Goal: Information Seeking & Learning: Check status

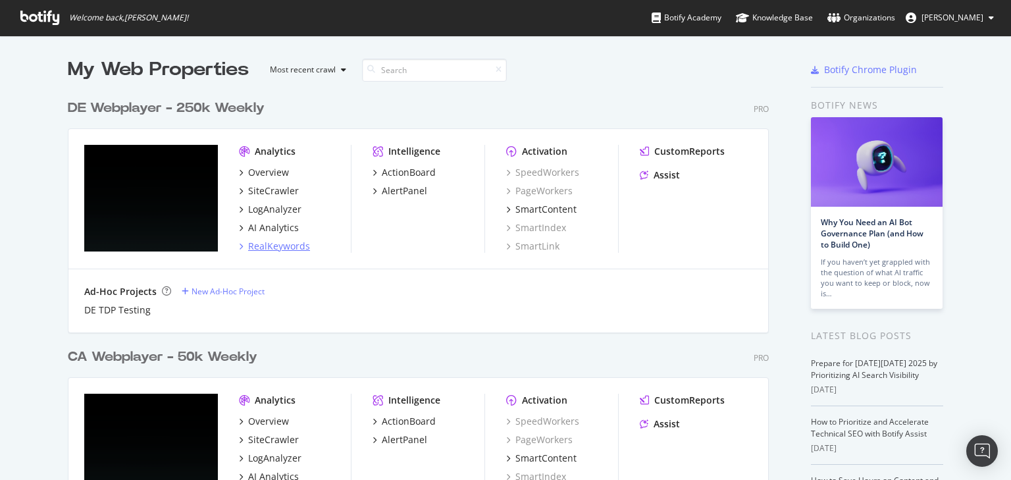
click at [290, 247] on div "RealKeywords" at bounding box center [279, 246] width 62 height 13
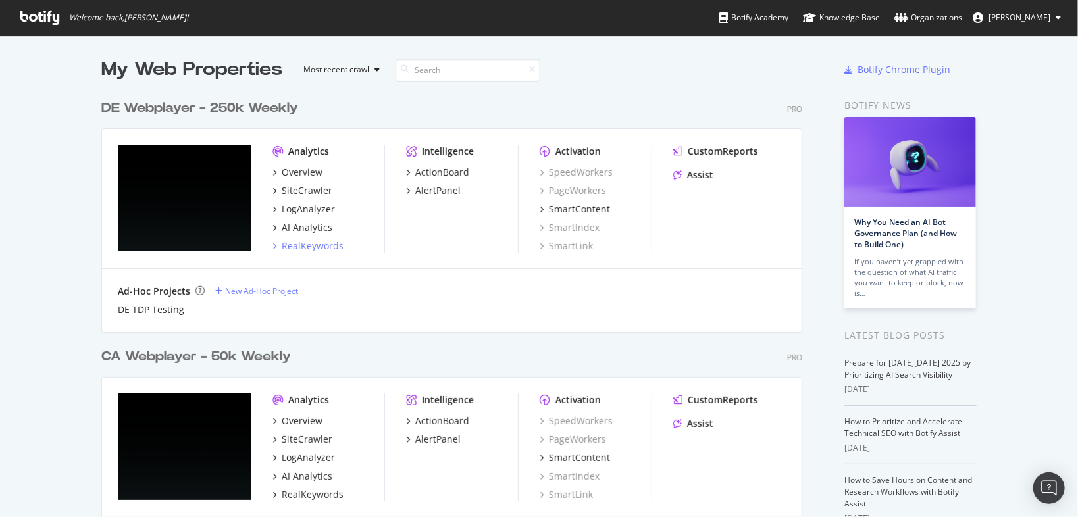
scroll to position [510, 1063]
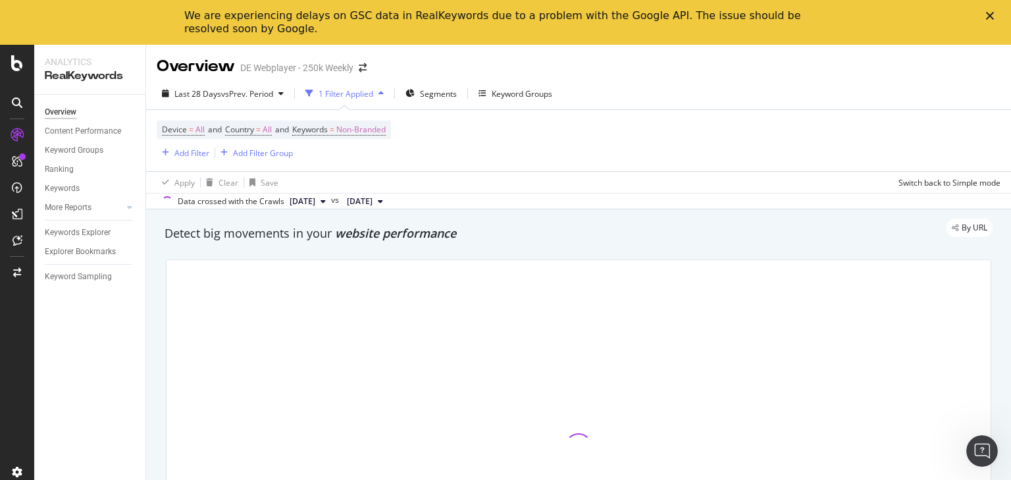
click at [990, 16] on polygon "Close" at bounding box center [990, 16] width 8 height 8
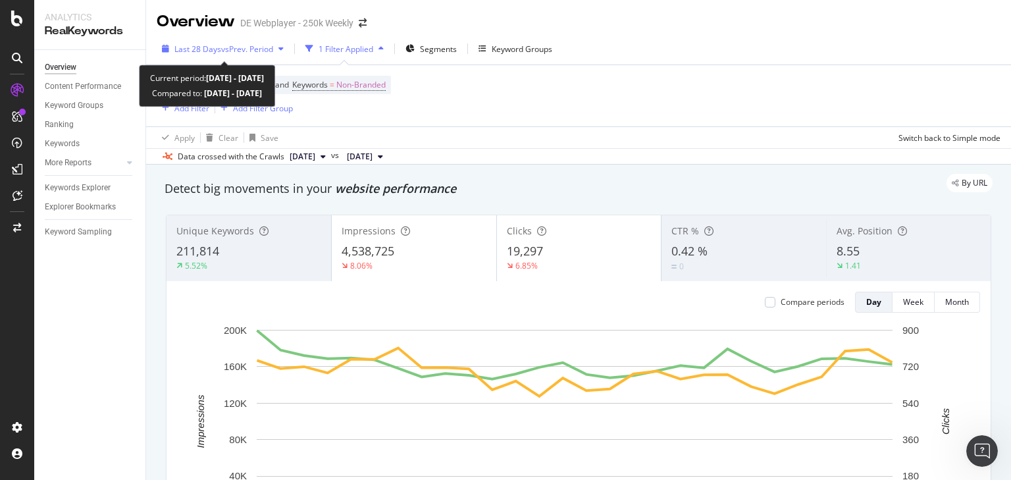
click at [261, 45] on span "vs Prev. Period" at bounding box center [247, 48] width 52 height 11
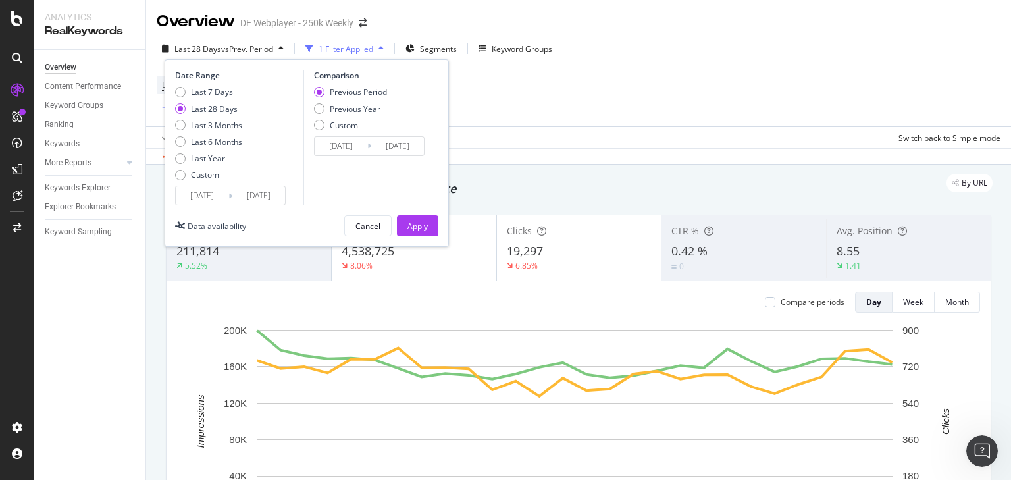
click at [612, 100] on div "Device = All and Country = All and Keywords = Non-Branded Add Filter Add Filter…" at bounding box center [579, 95] width 844 height 61
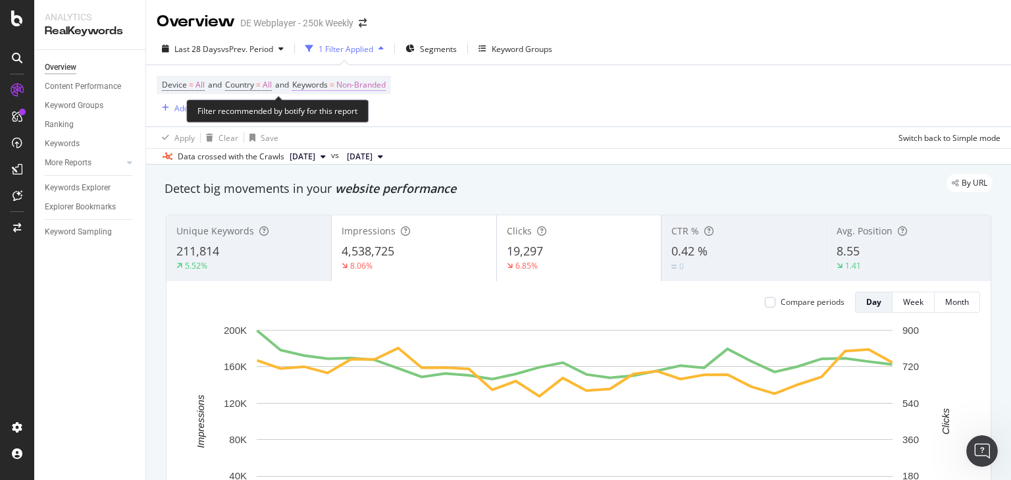
click at [358, 84] on span "Non-Branded" at bounding box center [360, 85] width 49 height 18
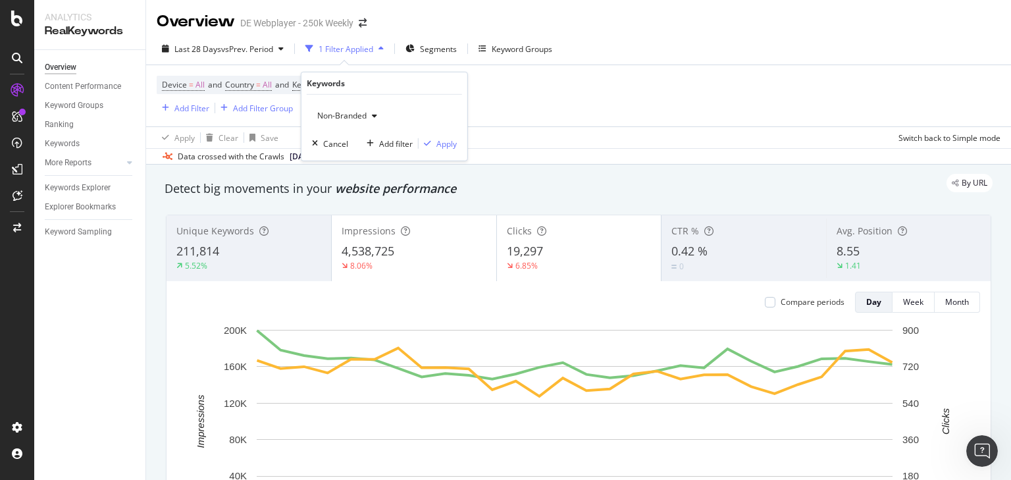
click at [375, 118] on icon "button" at bounding box center [374, 116] width 5 height 8
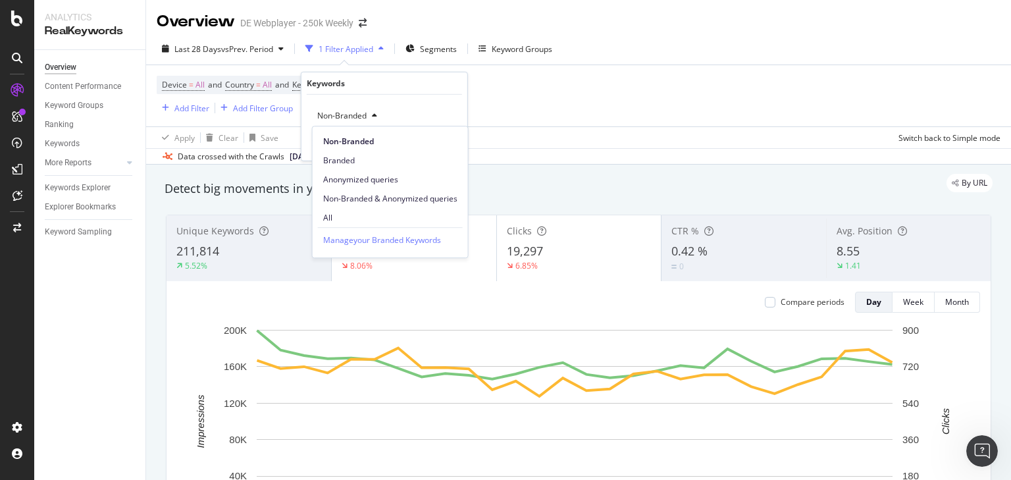
click at [334, 214] on span "All" at bounding box center [390, 218] width 134 height 12
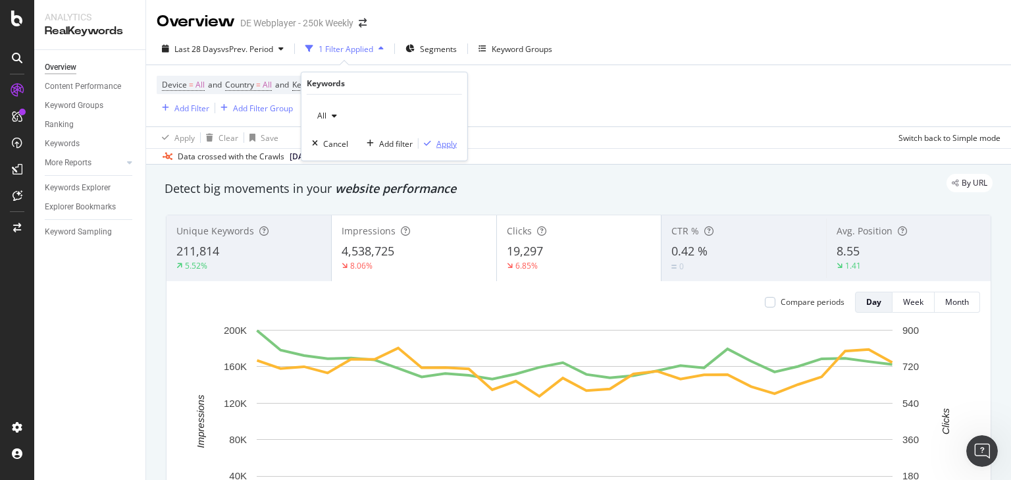
drag, startPoint x: 443, startPoint y: 145, endPoint x: 701, endPoint y: 122, distance: 259.1
click at [443, 144] on div "Apply" at bounding box center [447, 143] width 20 height 11
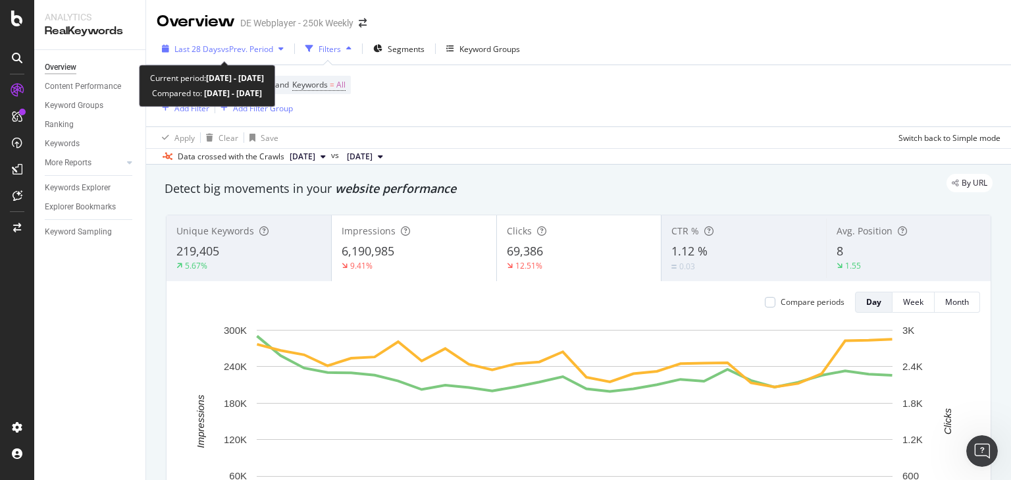
click at [250, 44] on span "vs Prev. Period" at bounding box center [247, 48] width 52 height 11
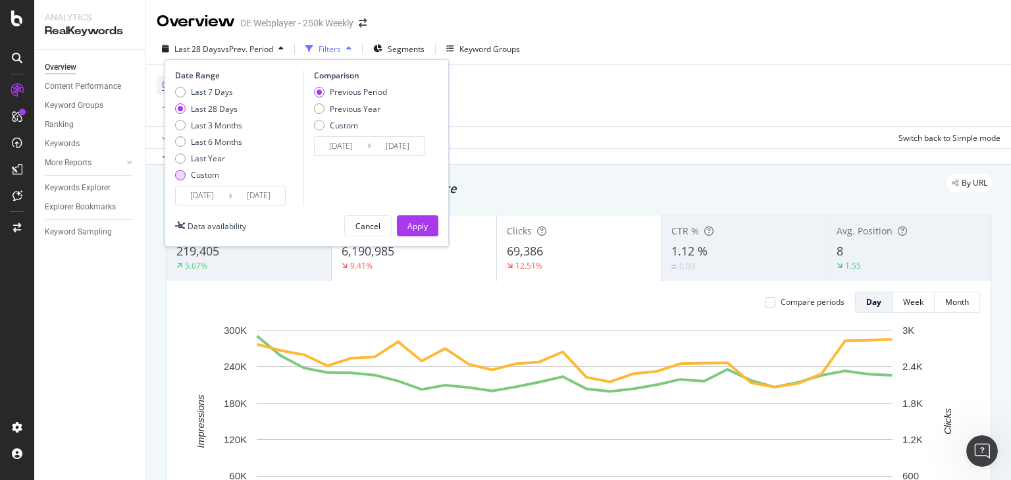
click at [198, 171] on div "Custom" at bounding box center [205, 174] width 28 height 11
click at [200, 196] on input "2025/09/08" at bounding box center [202, 195] width 53 height 18
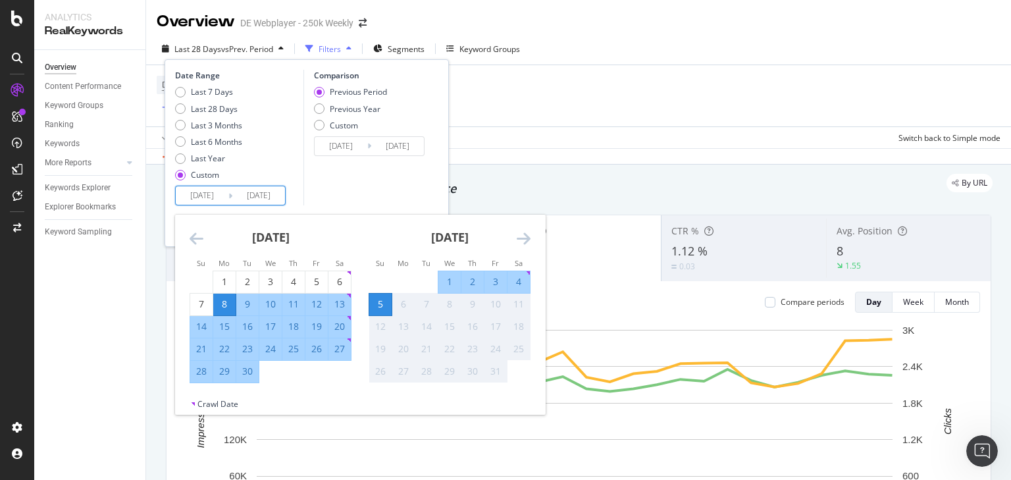
click at [196, 244] on icon "Move backward to switch to the previous month." at bounding box center [197, 238] width 14 height 16
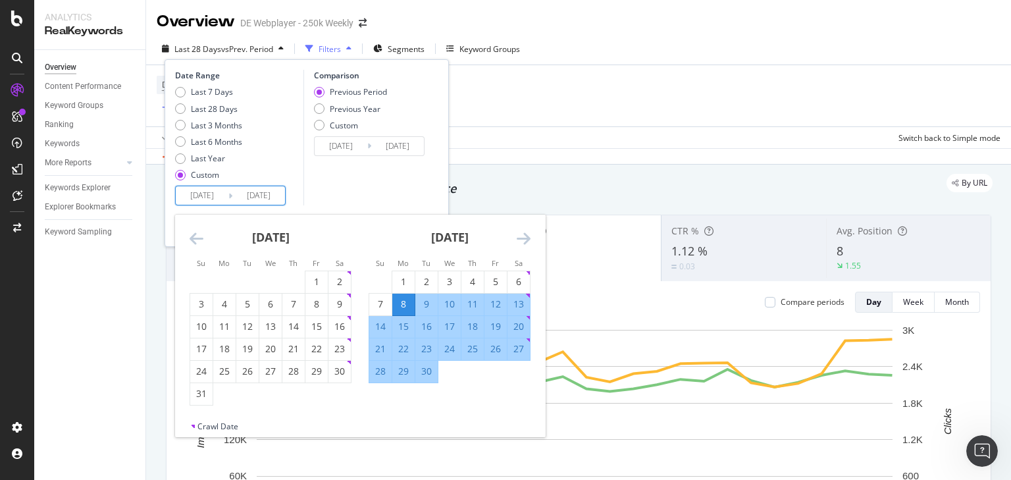
click at [196, 244] on icon "Move backward to switch to the previous month." at bounding box center [197, 238] width 14 height 16
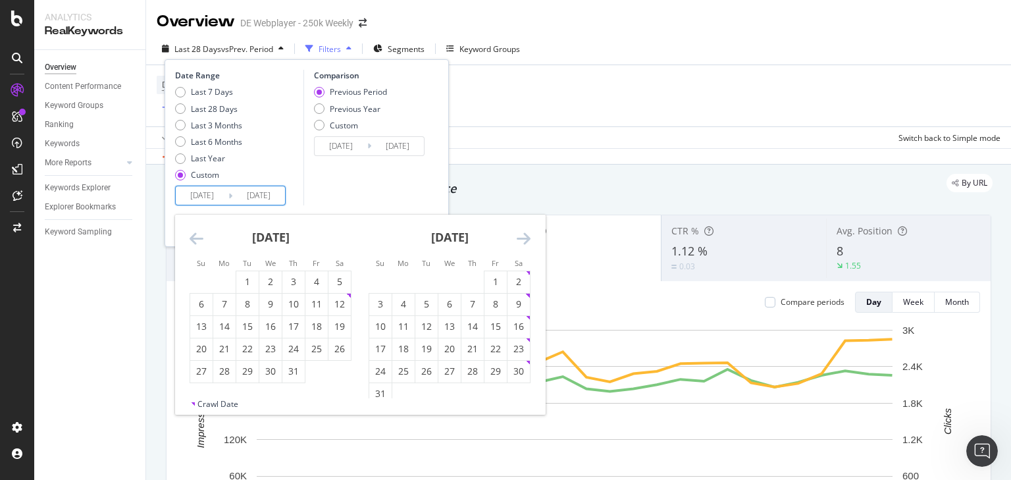
click at [196, 244] on icon "Move backward to switch to the previous month." at bounding box center [197, 238] width 14 height 16
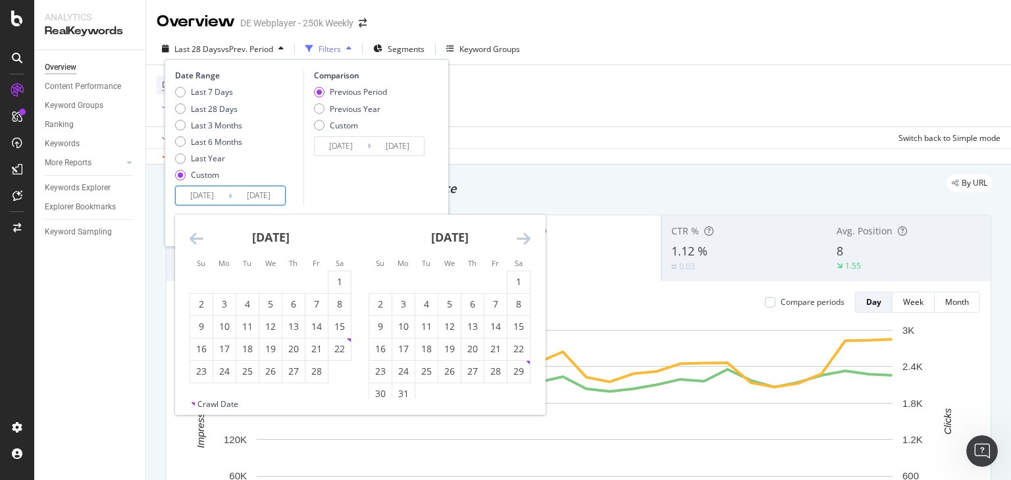
click at [196, 244] on icon "Move backward to switch to the previous month." at bounding box center [197, 238] width 14 height 16
click at [524, 237] on icon "Move forward to switch to the next month." at bounding box center [524, 238] width 14 height 16
click at [450, 279] on div "1" at bounding box center [449, 281] width 22 height 13
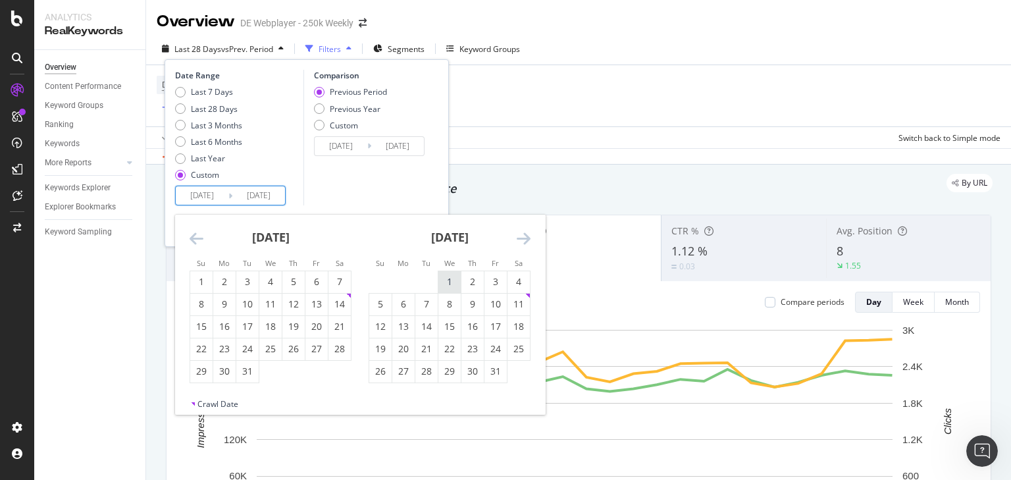
type input "2025/01/01"
type input "2024/03/28"
type input "2024/12/31"
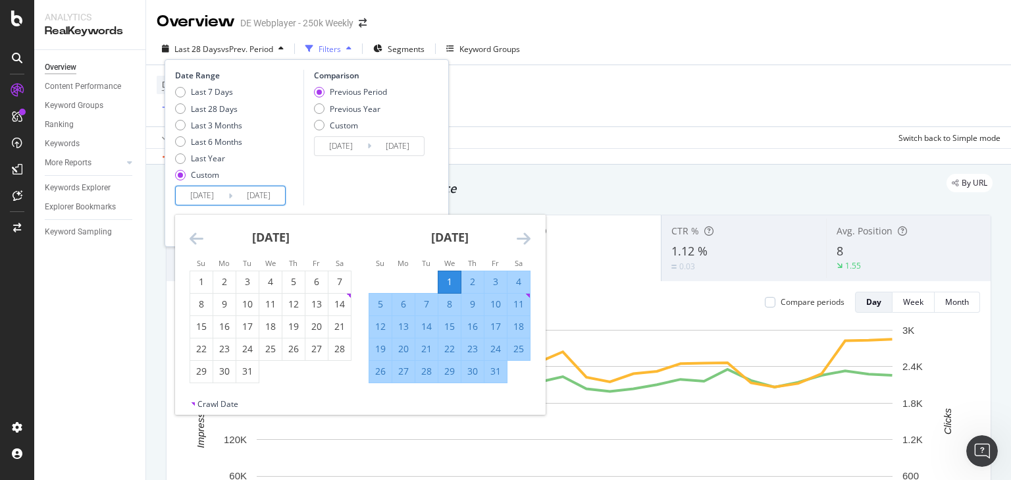
click at [524, 236] on icon "Move forward to switch to the next month." at bounding box center [524, 238] width 14 height 16
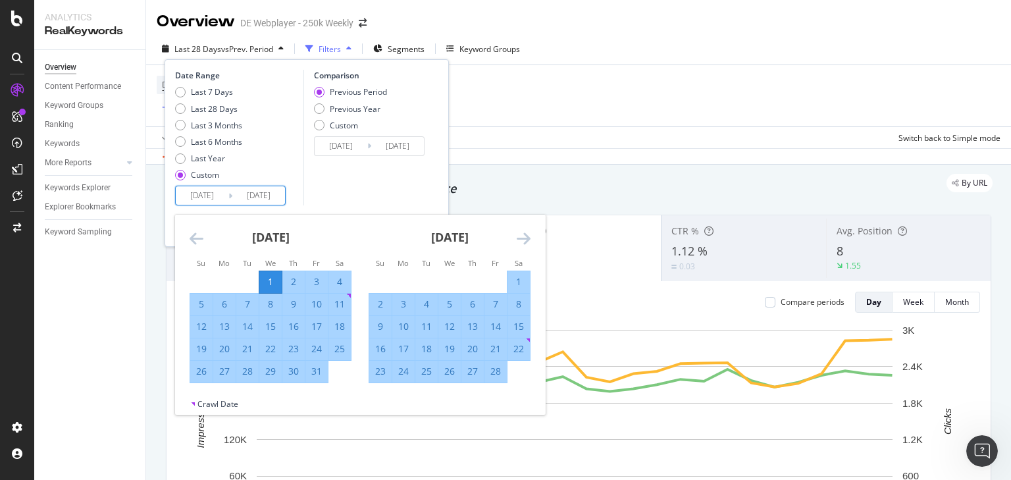
click at [524, 236] on icon "Move forward to switch to the next month." at bounding box center [524, 238] width 14 height 16
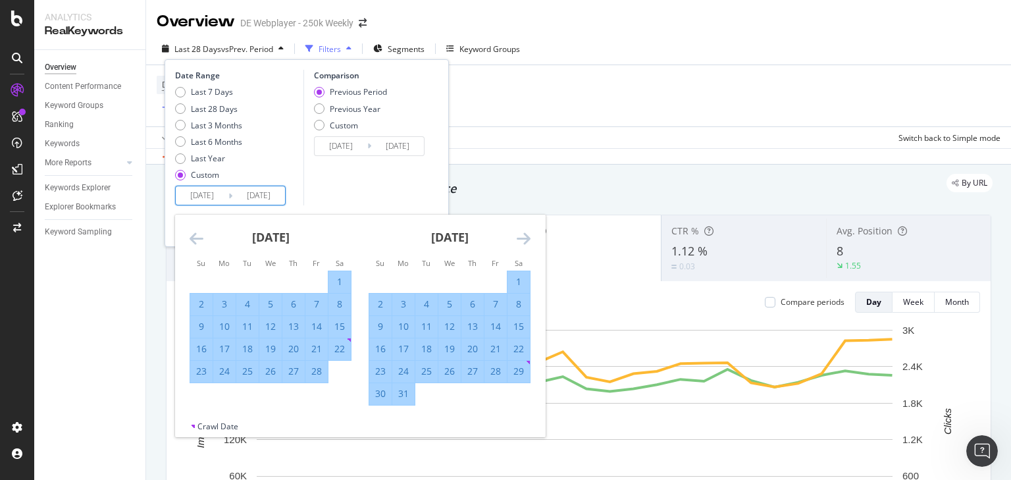
click at [524, 236] on icon "Move forward to switch to the next month." at bounding box center [524, 238] width 14 height 16
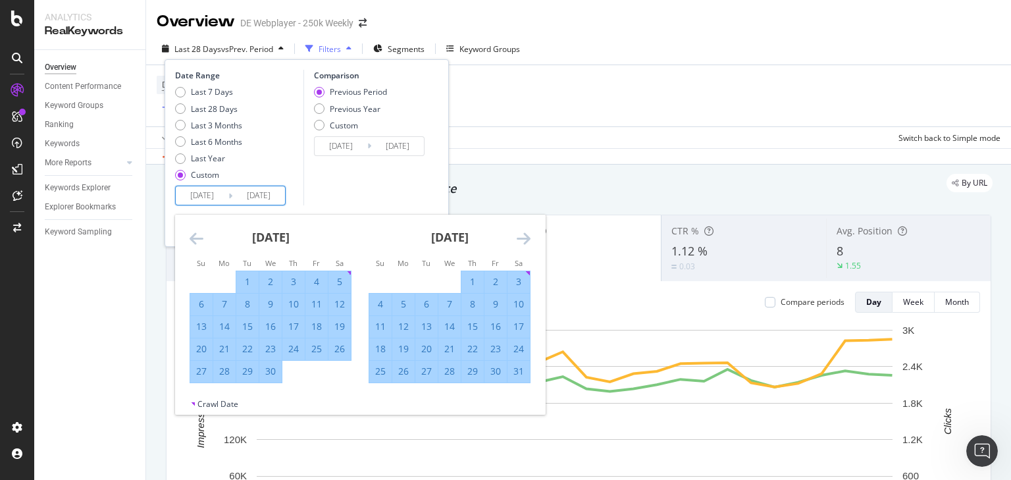
click at [524, 236] on icon "Move forward to switch to the next month." at bounding box center [524, 238] width 14 height 16
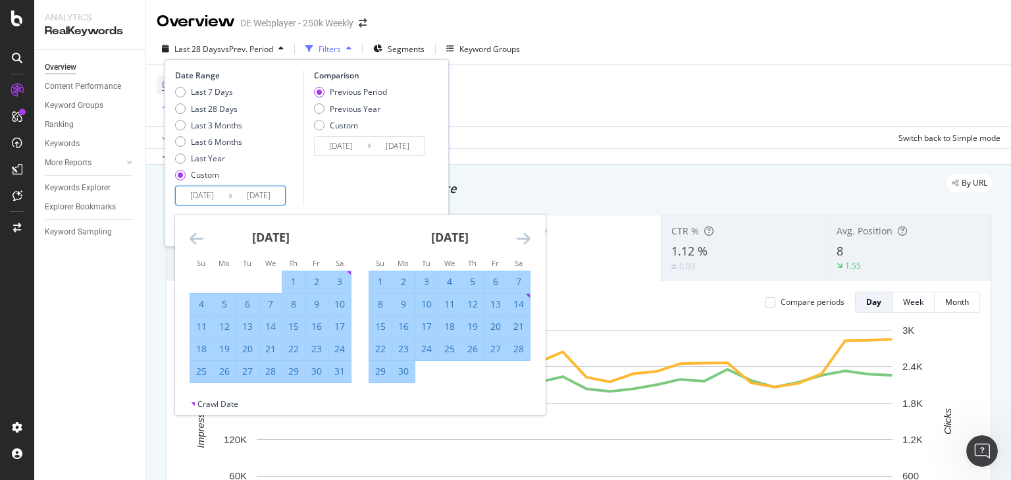
click at [524, 236] on icon "Move forward to switch to the next month." at bounding box center [524, 238] width 14 height 16
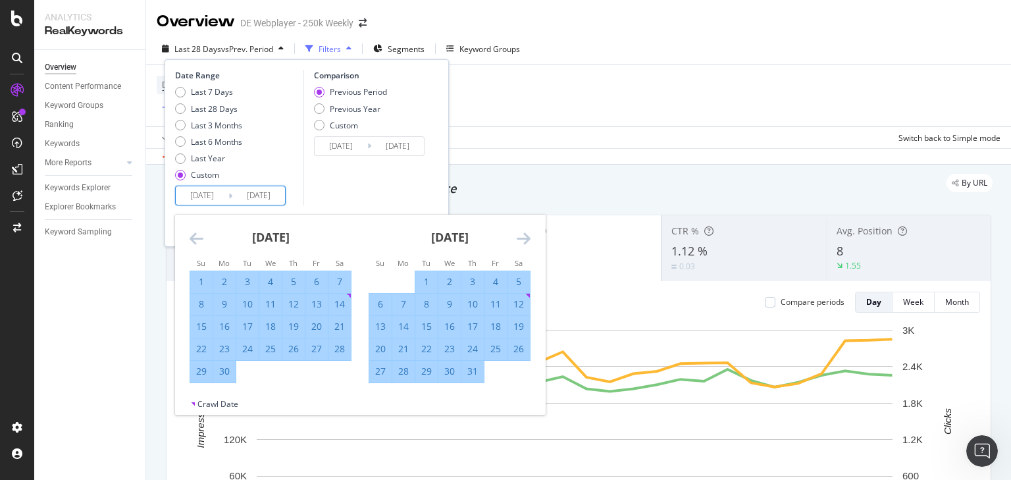
click at [524, 237] on icon "Move forward to switch to the next month." at bounding box center [524, 238] width 14 height 16
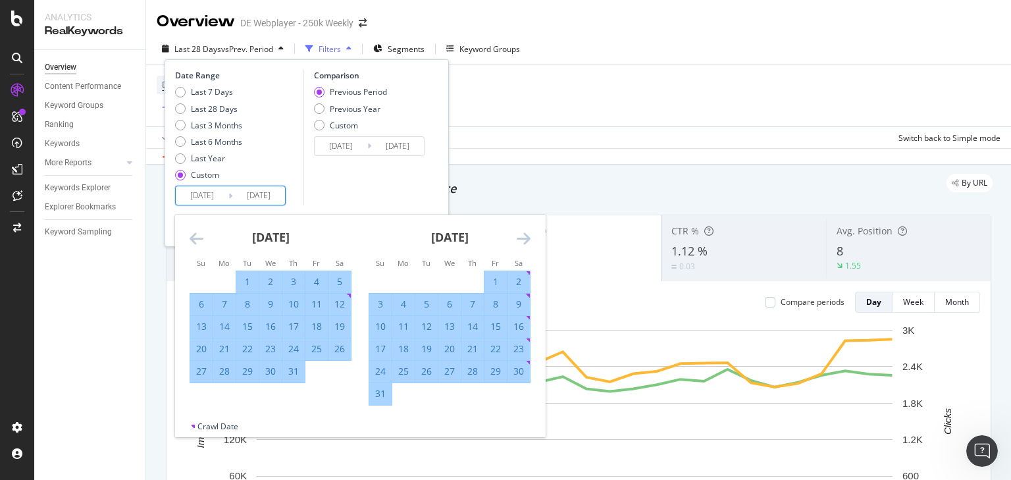
click at [525, 237] on icon "Move forward to switch to the next month." at bounding box center [524, 238] width 14 height 16
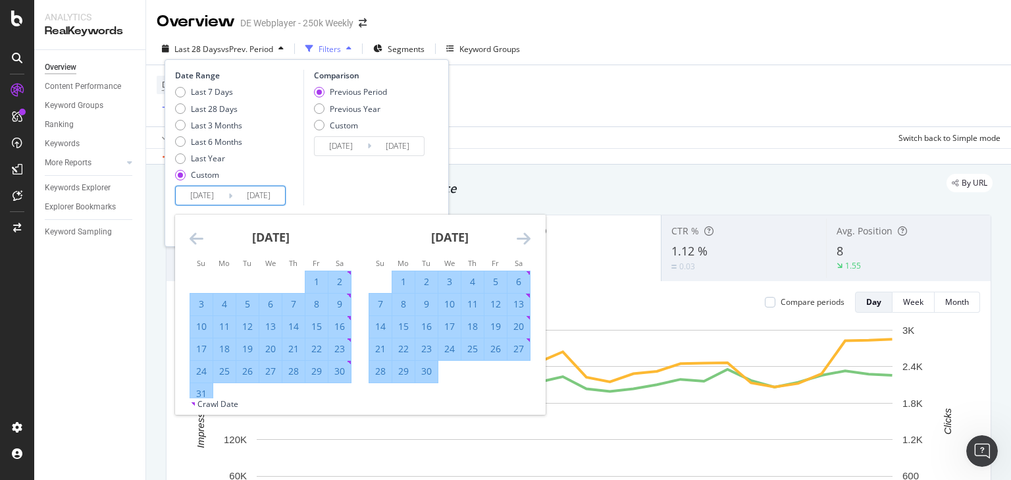
click at [431, 370] on div "30" at bounding box center [426, 371] width 22 height 13
type input "2025/09/30"
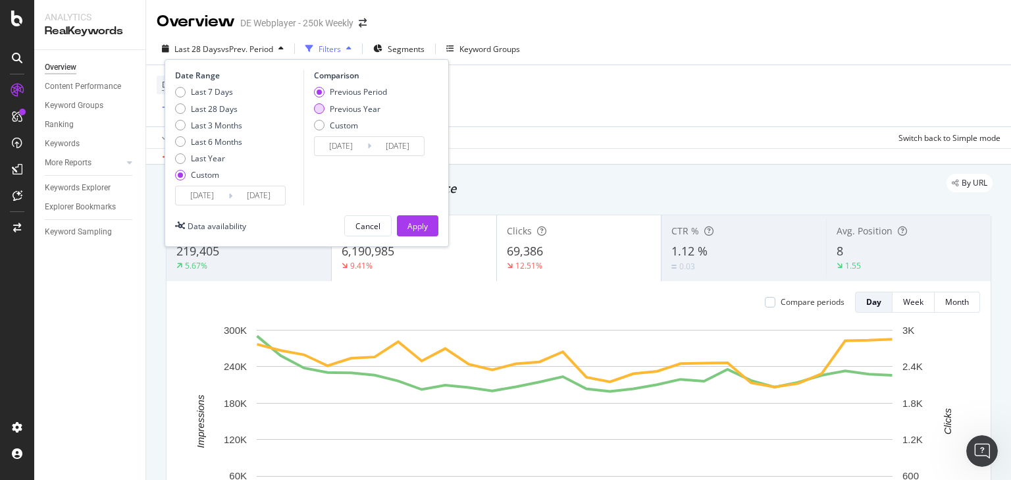
click at [317, 109] on div "Previous Year" at bounding box center [319, 108] width 11 height 11
type input "2024/01/03"
type input "2024/10/01"
click at [354, 149] on input "2024/01/03" at bounding box center [341, 146] width 53 height 18
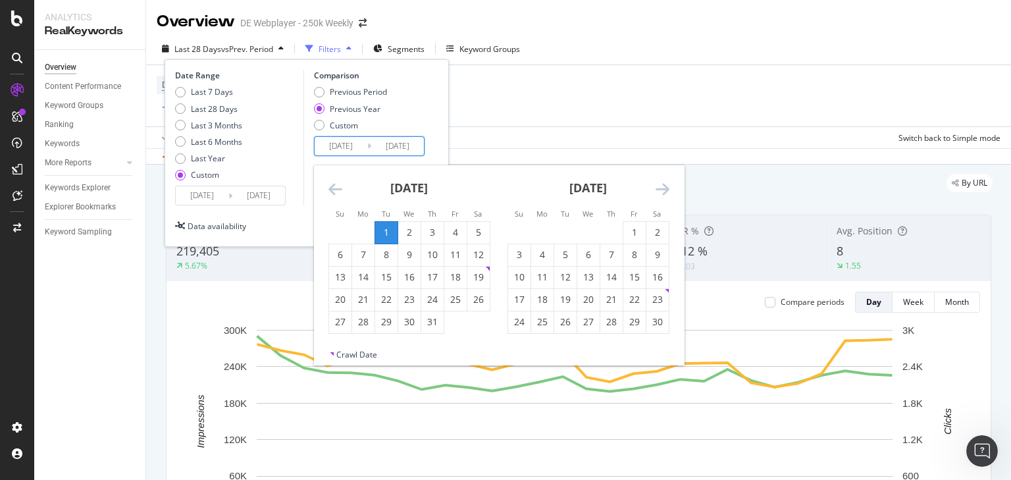
click at [358, 147] on input "2024/01/03" at bounding box center [341, 146] width 53 height 18
type input "2024/01/01"
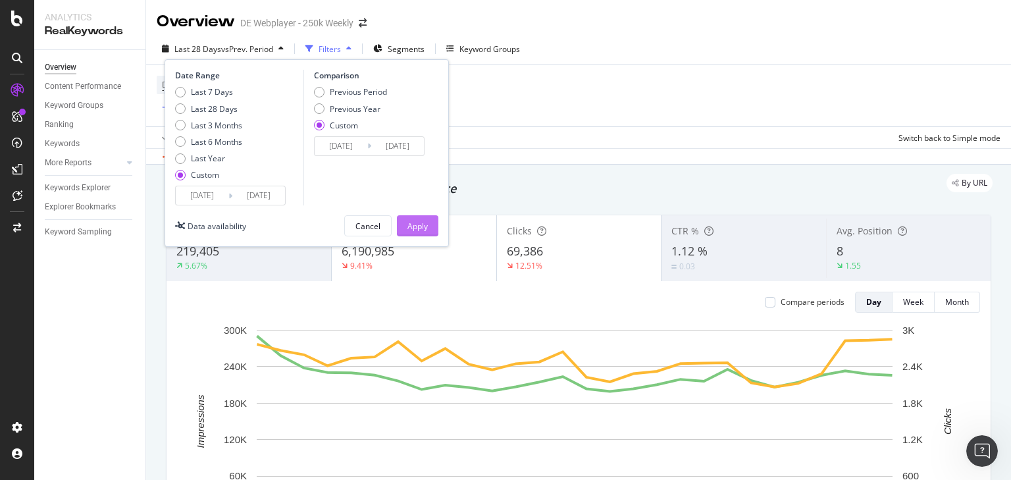
type input "2024/09/30"
click at [419, 225] on div "Apply" at bounding box center [418, 226] width 20 height 11
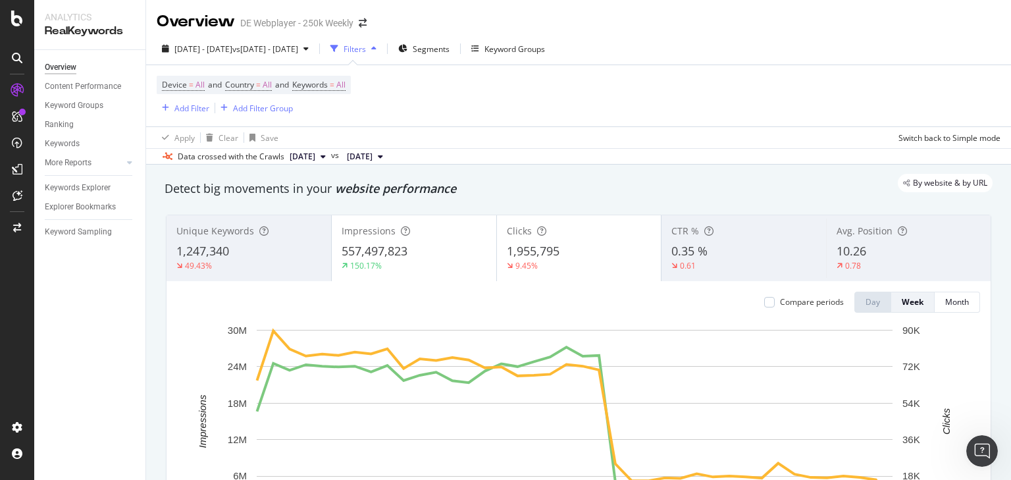
scroll to position [53, 0]
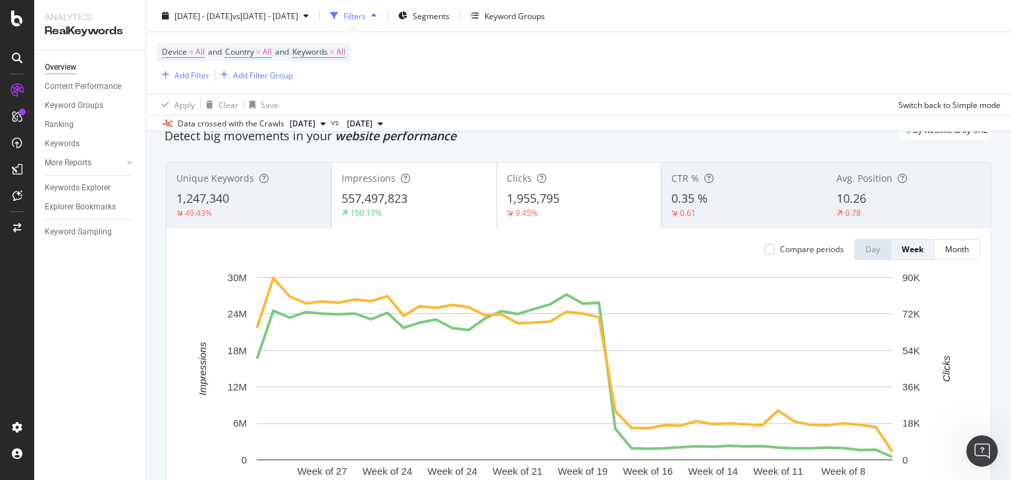
click at [611, 183] on div "Clicks" at bounding box center [579, 178] width 145 height 13
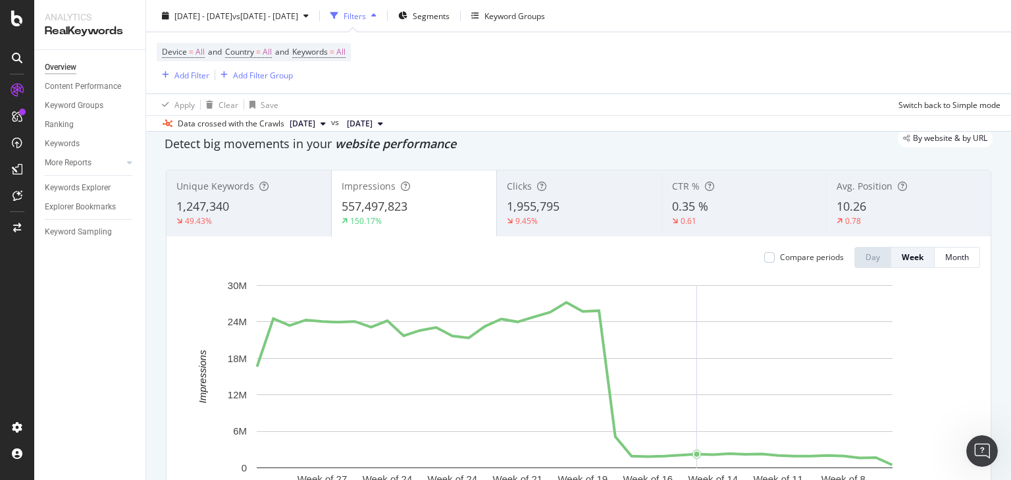
scroll to position [0, 0]
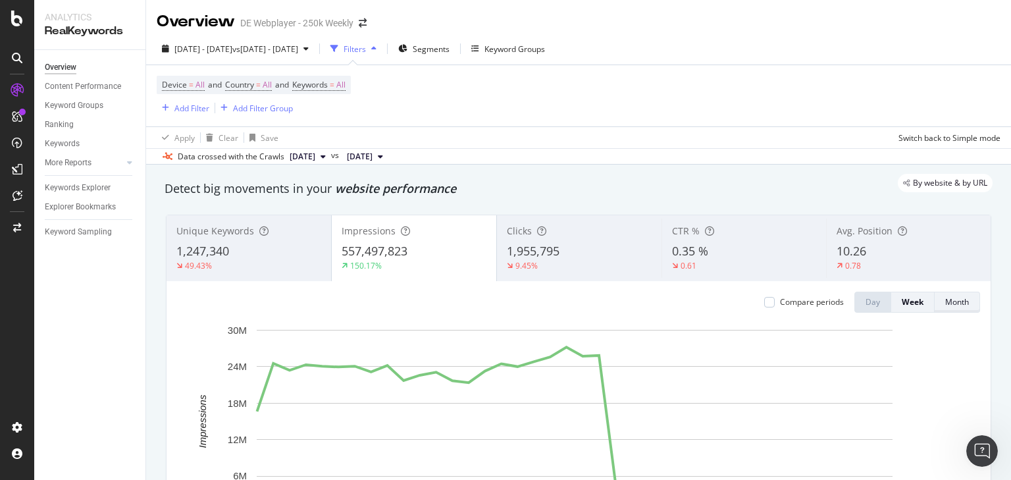
click at [961, 302] on div "Month" at bounding box center [957, 301] width 24 height 11
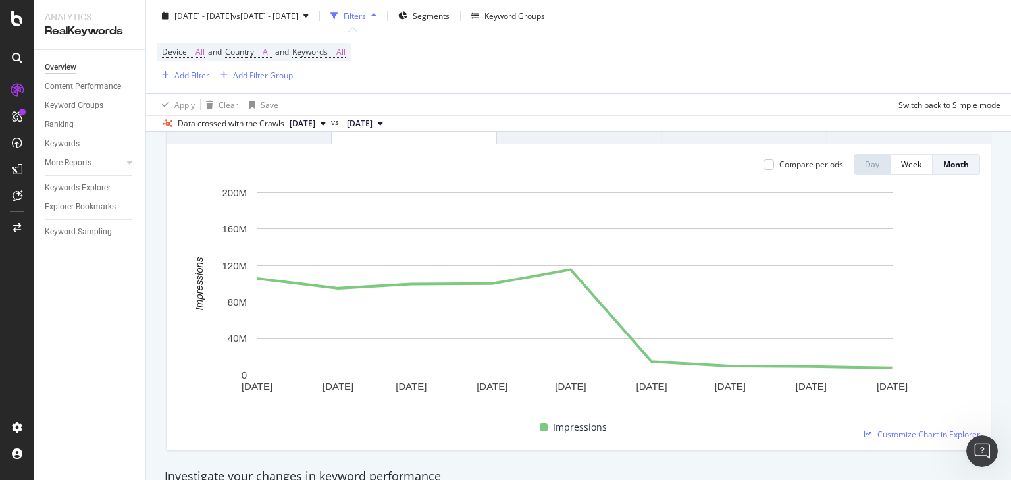
scroll to position [53, 0]
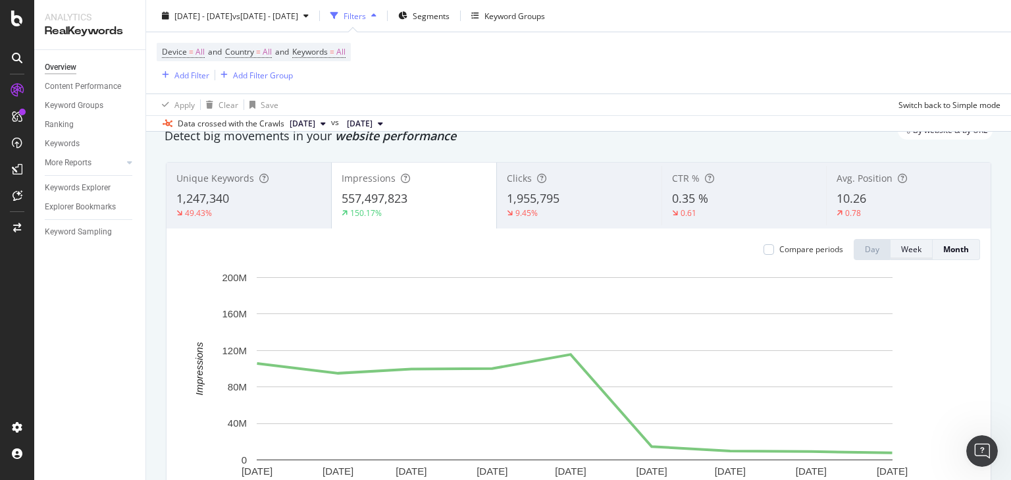
click at [909, 253] on div "Week" at bounding box center [911, 249] width 20 height 11
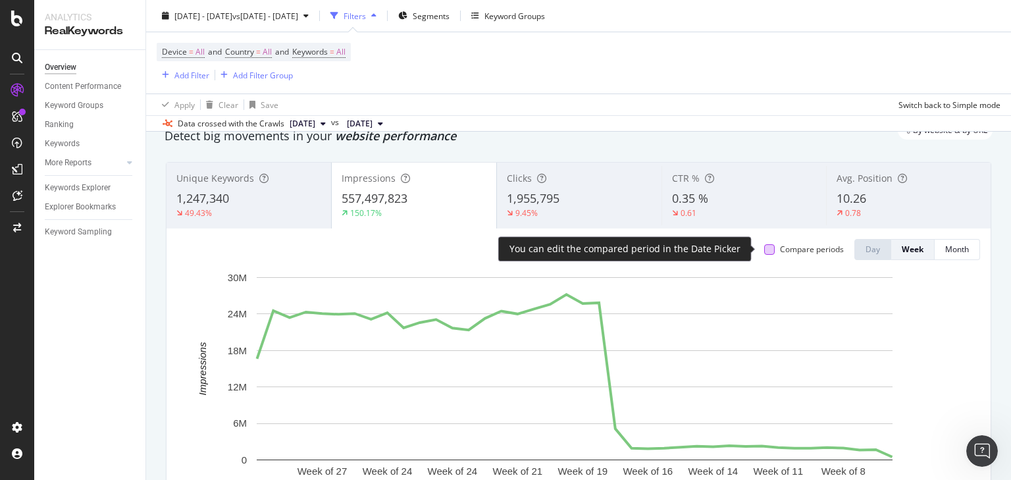
click at [764, 251] on div at bounding box center [769, 249] width 11 height 11
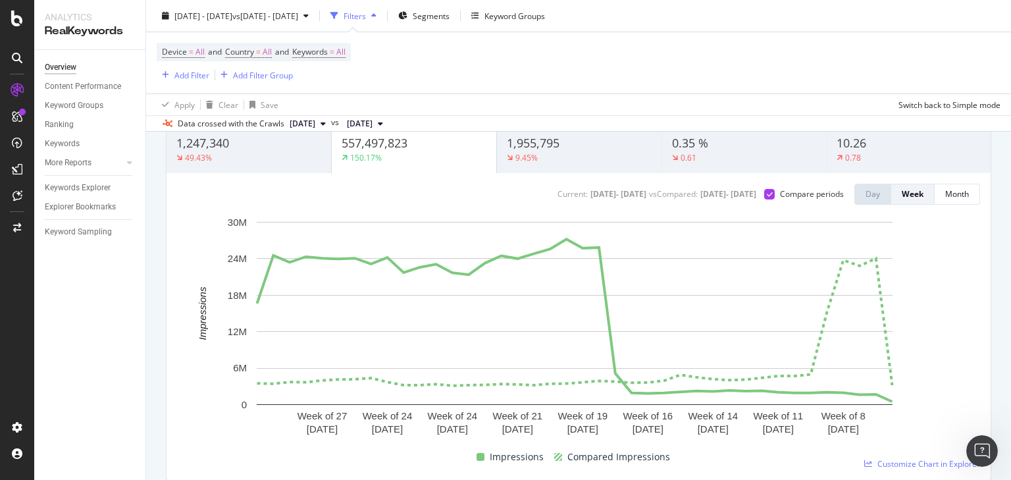
scroll to position [158, 0]
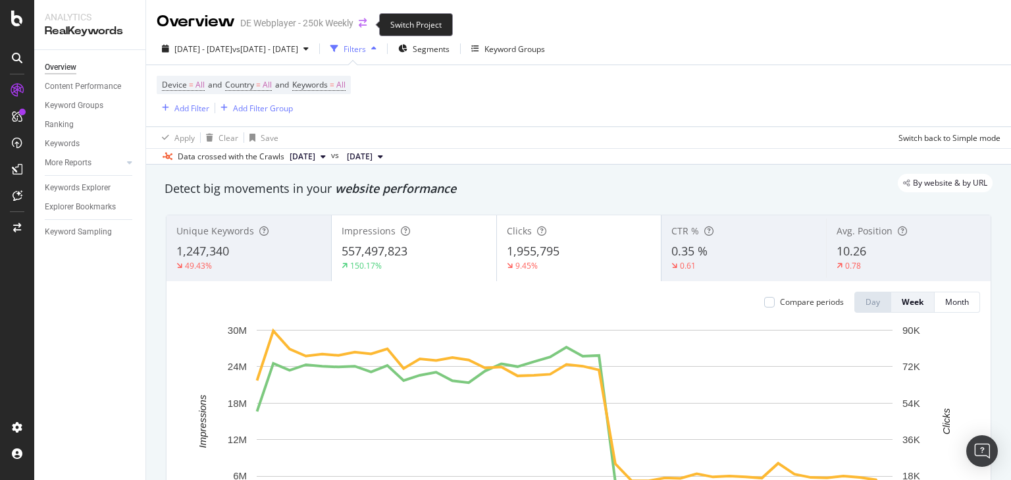
click at [361, 24] on icon "arrow-right-arrow-left" at bounding box center [363, 22] width 8 height 9
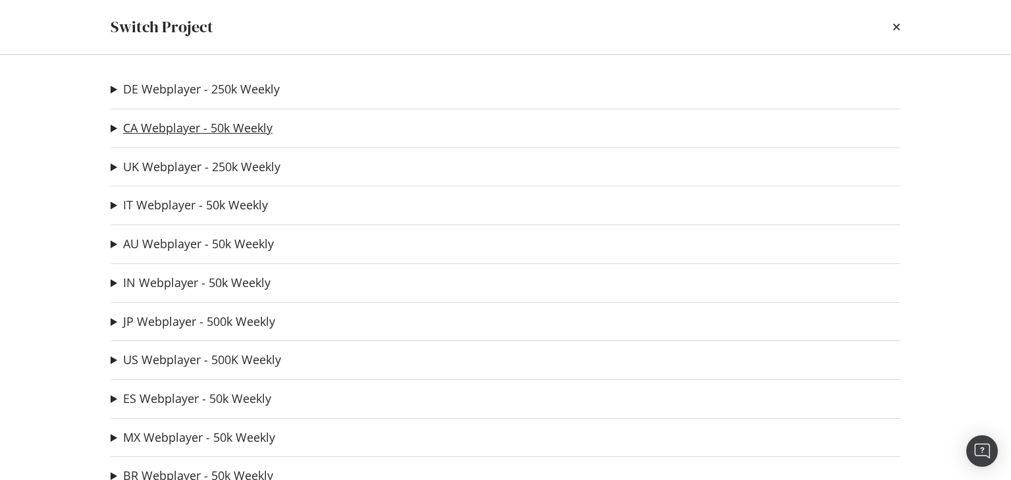
click at [178, 124] on link "CA Webplayer - 50k Weekly" at bounding box center [197, 128] width 149 height 14
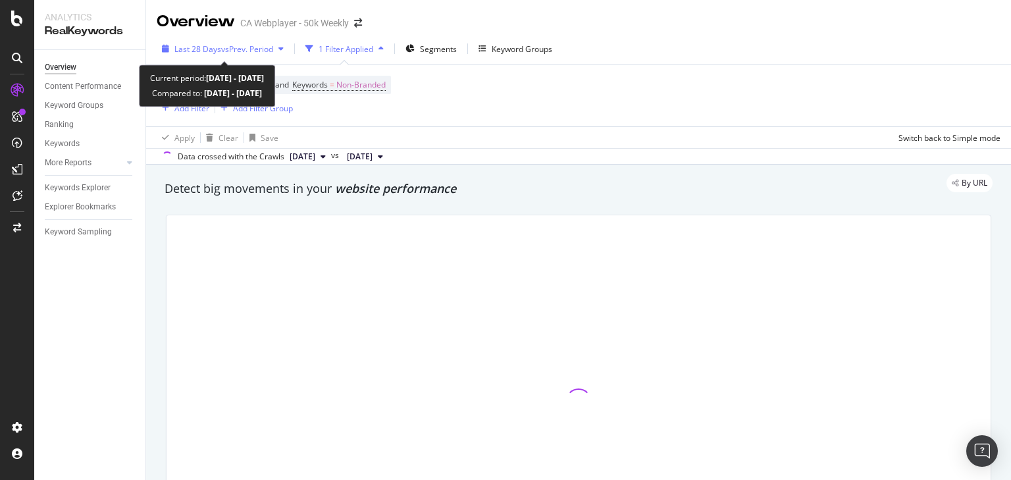
click at [263, 51] on span "vs Prev. Period" at bounding box center [247, 48] width 52 height 11
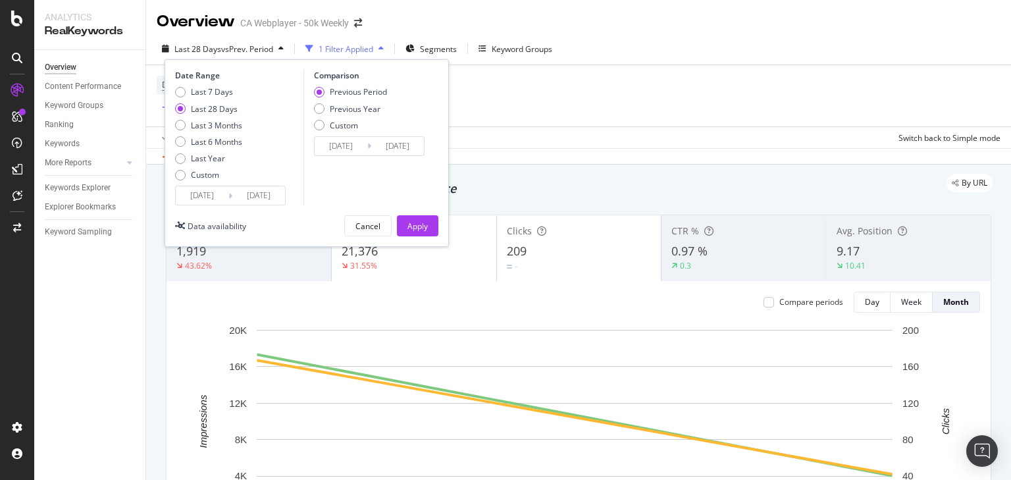
click at [192, 194] on input "2025/09/09" at bounding box center [202, 195] width 53 height 18
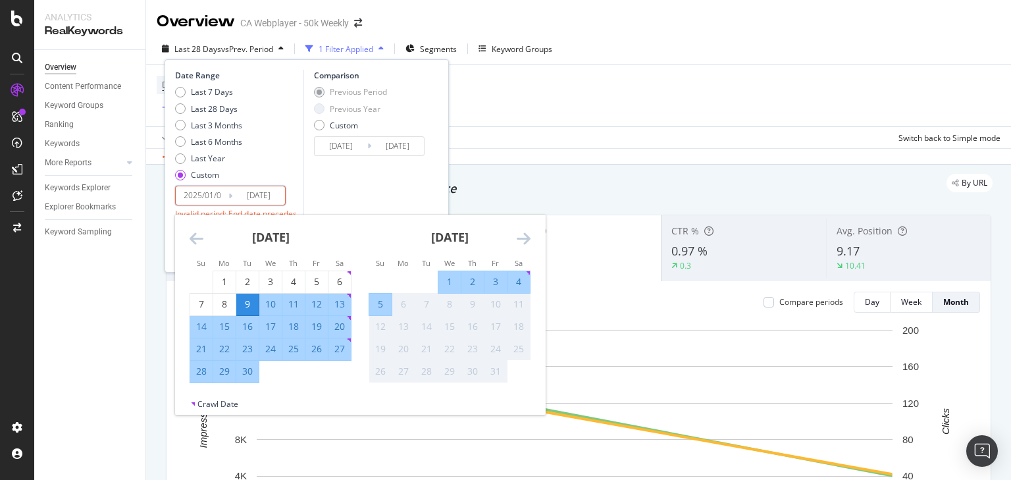
type input "2025/09/09"
type input "2024/03/27"
type input "[DATE]"
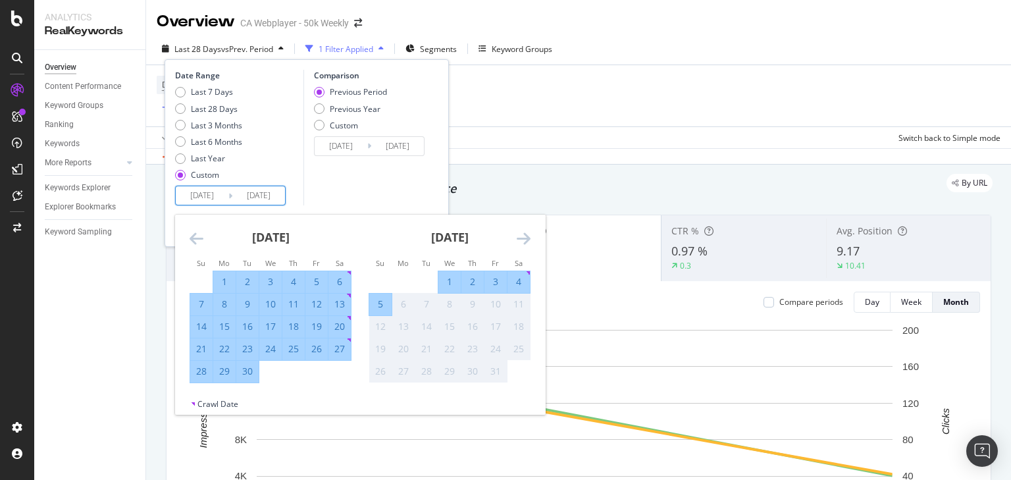
click at [250, 375] on div "30" at bounding box center [247, 371] width 22 height 13
type input "[DATE]"
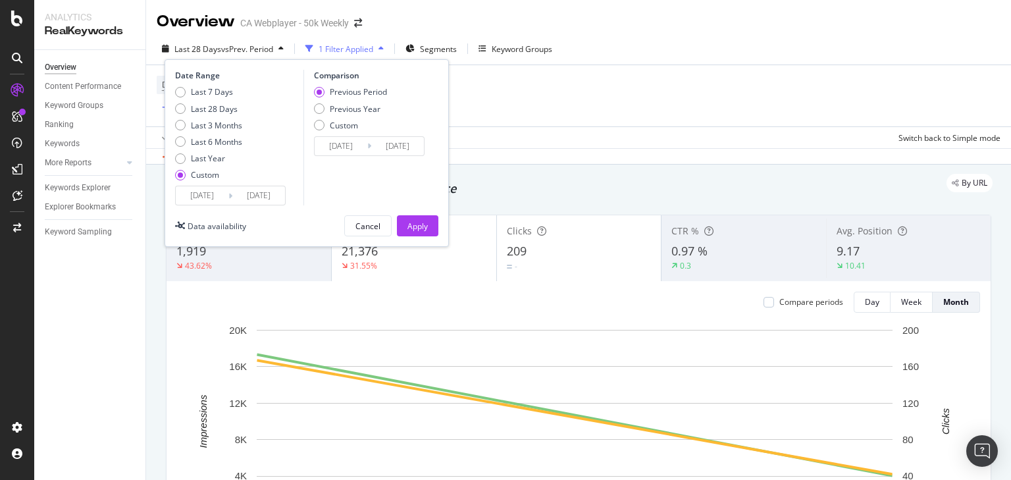
click at [348, 143] on input "[DATE]" at bounding box center [341, 146] width 53 height 18
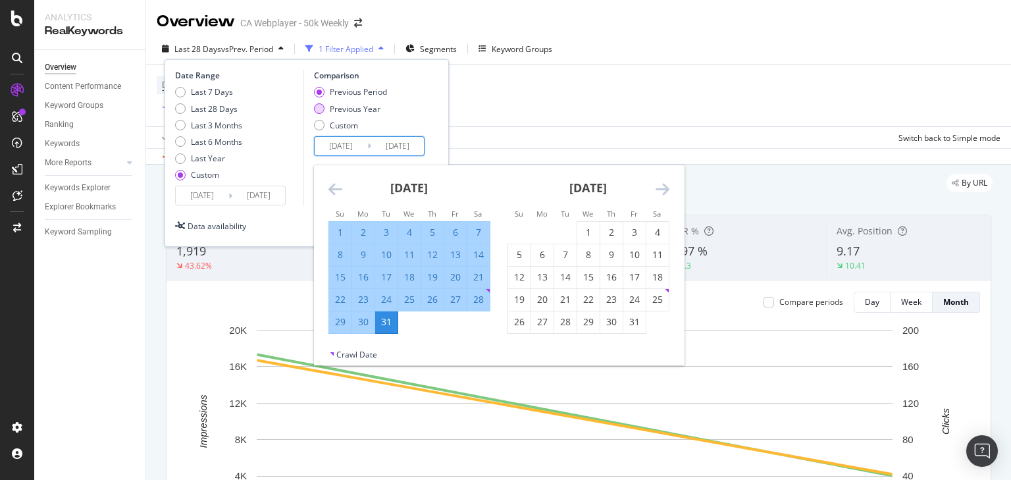
click at [319, 105] on div "Previous Year" at bounding box center [319, 108] width 11 height 11
type input "2024/01/03"
type input "2024/10/01"
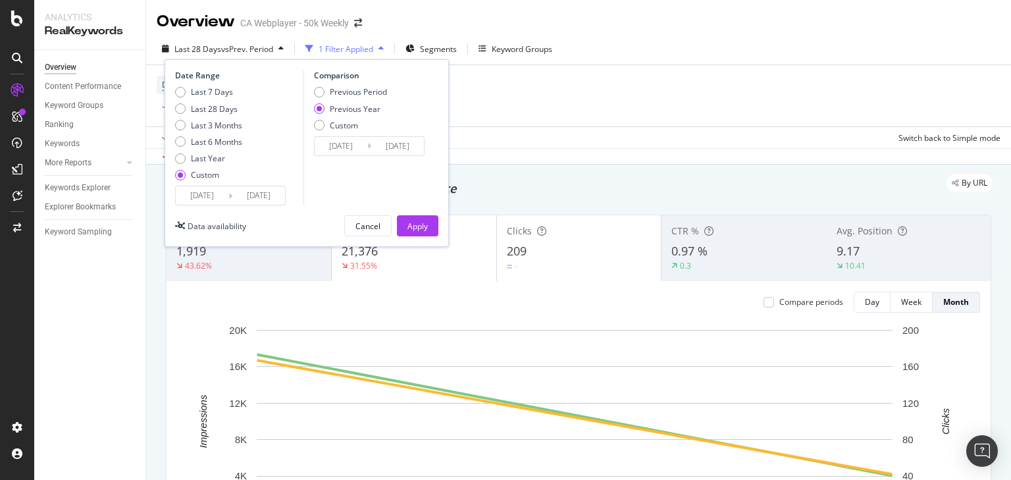
click at [355, 147] on input "2024/01/03" at bounding box center [341, 146] width 53 height 18
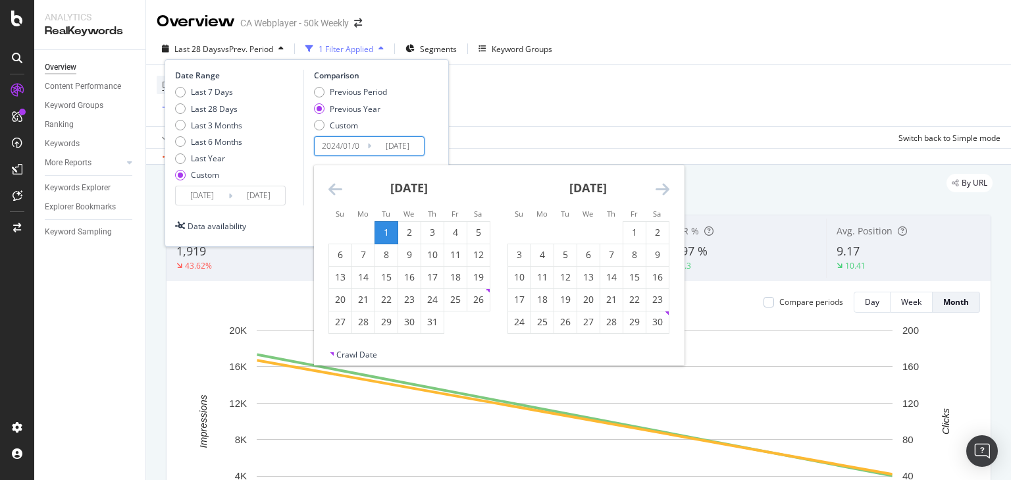
type input "2024/01/01"
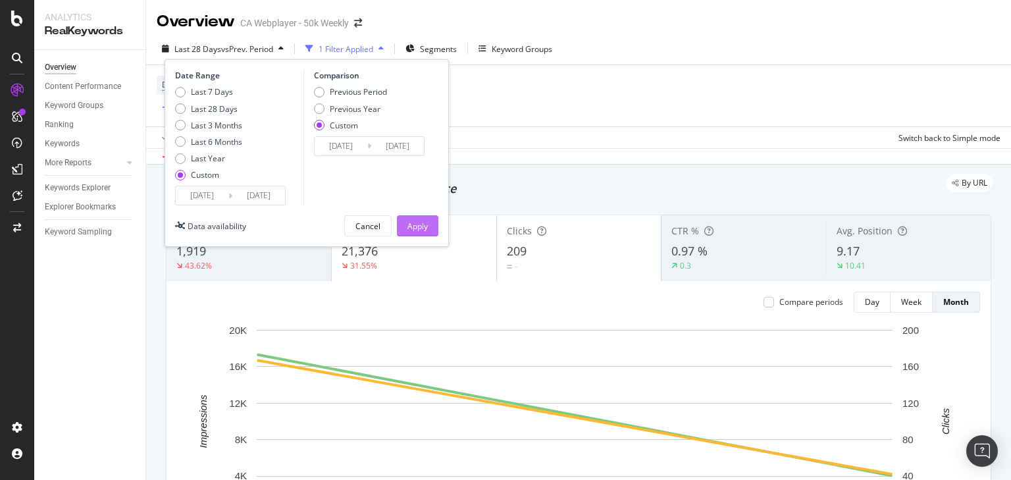
type input "2024/09/30"
click at [421, 226] on div "Apply" at bounding box center [418, 226] width 20 height 11
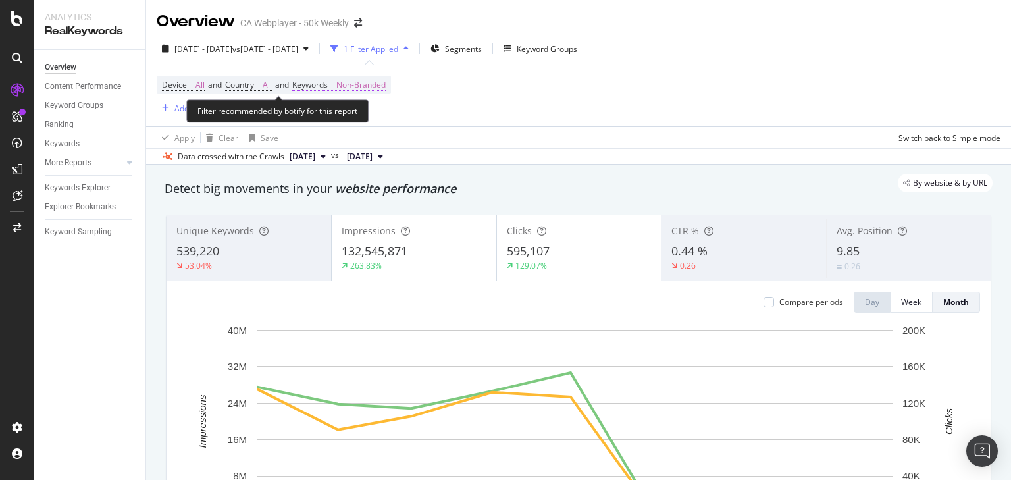
click at [379, 85] on span "Non-Branded" at bounding box center [360, 85] width 49 height 18
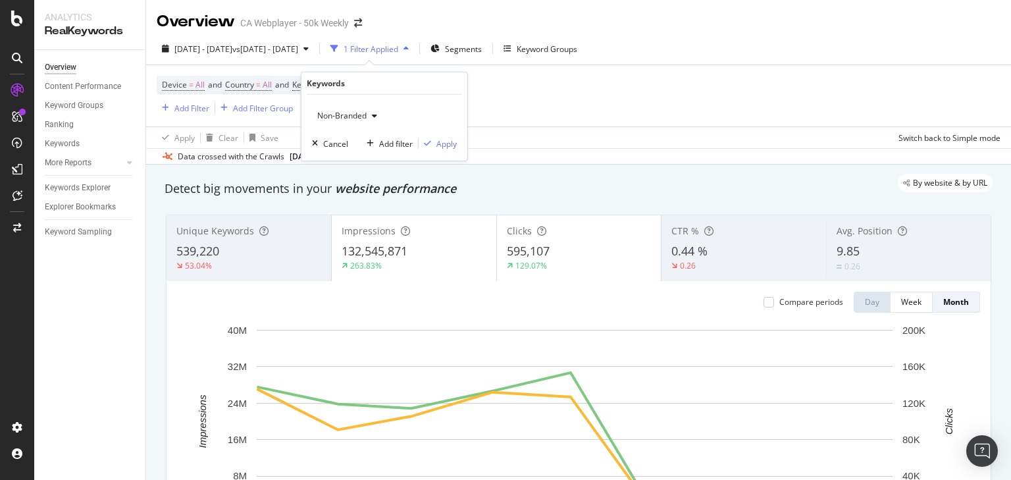
click at [342, 112] on span "Non-Branded" at bounding box center [339, 115] width 55 height 11
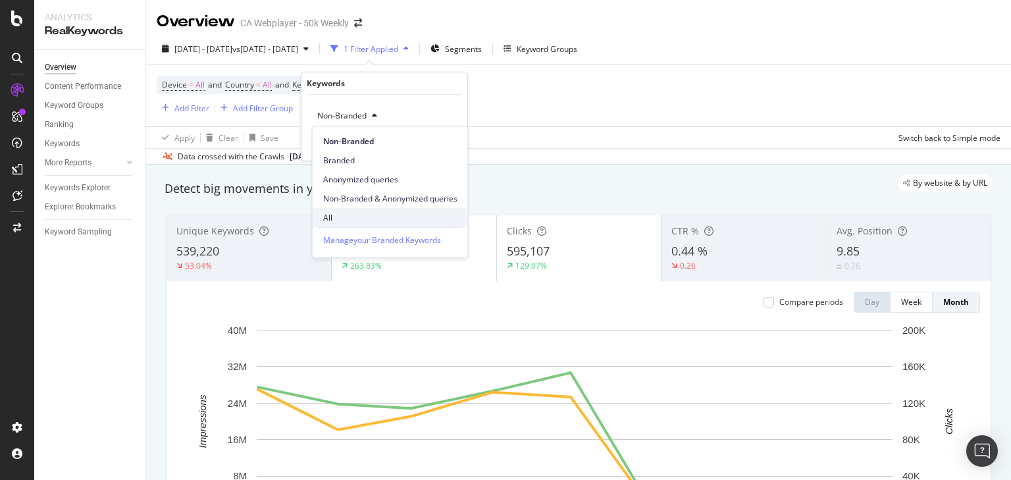
click at [332, 217] on span "All" at bounding box center [390, 218] width 134 height 12
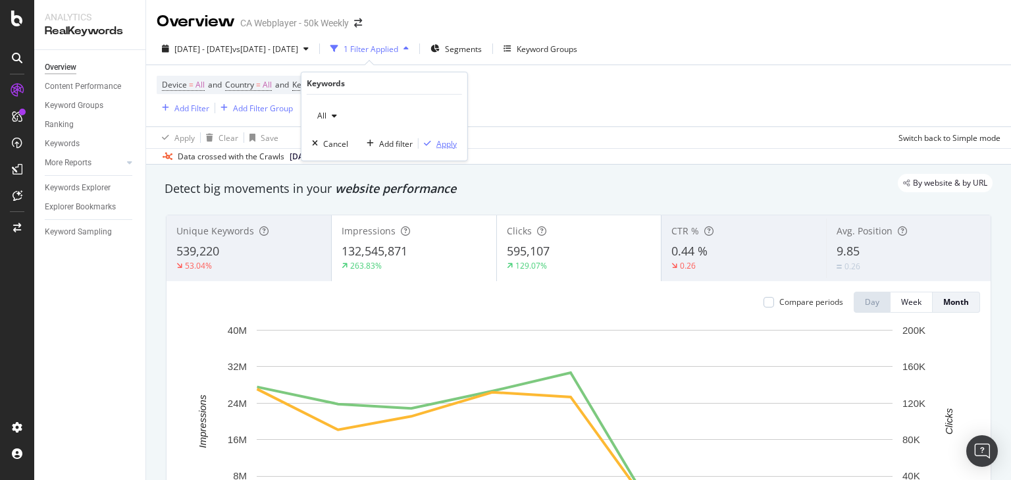
click at [435, 142] on div "button" at bounding box center [428, 144] width 18 height 8
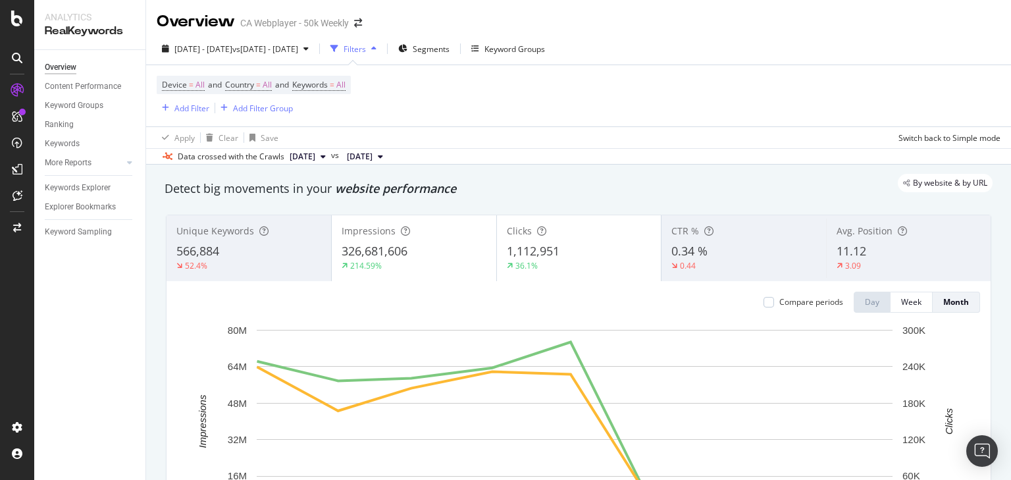
click at [645, 81] on div "Device = All and Country = All and Keywords = All Add Filter Add Filter Group" at bounding box center [579, 95] width 844 height 61
click at [562, 244] on div "1,112,951" at bounding box center [579, 251] width 145 height 17
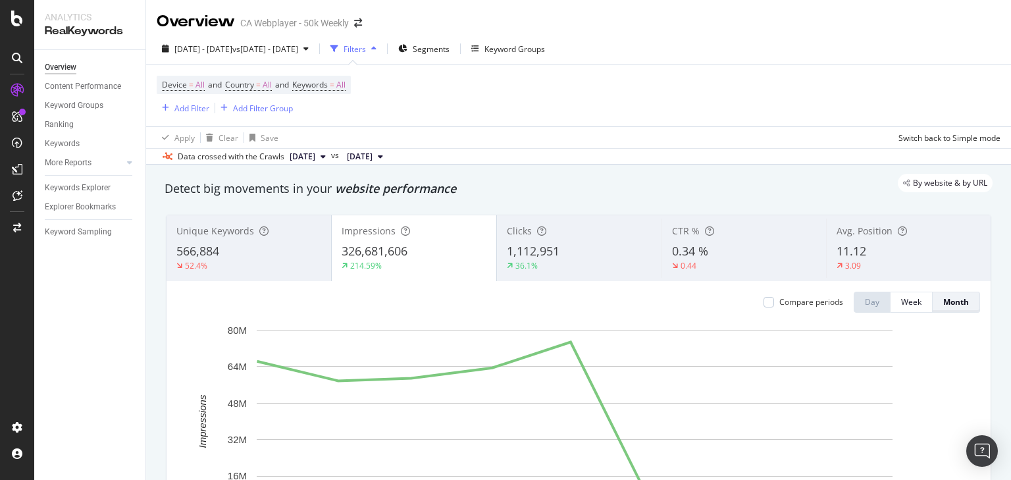
click at [943, 300] on div "Month" at bounding box center [956, 301] width 26 height 11
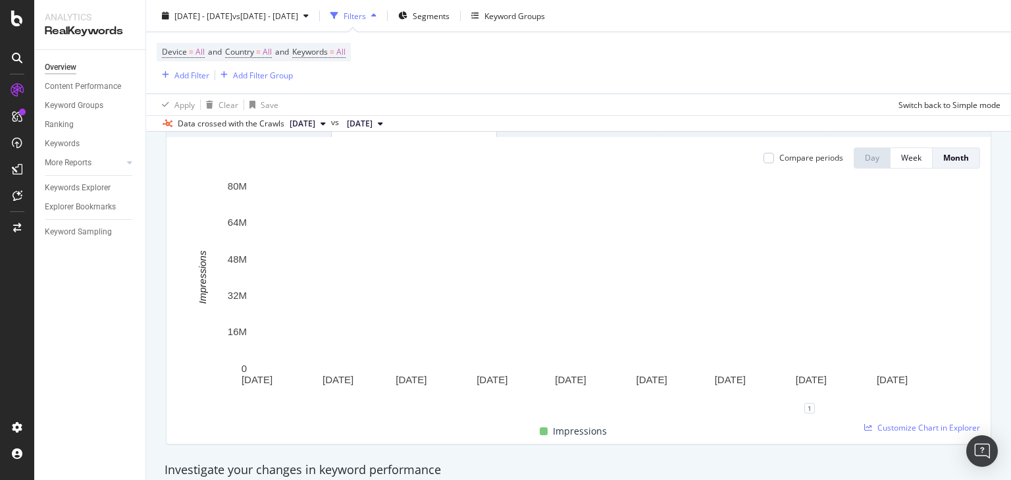
scroll to position [53, 0]
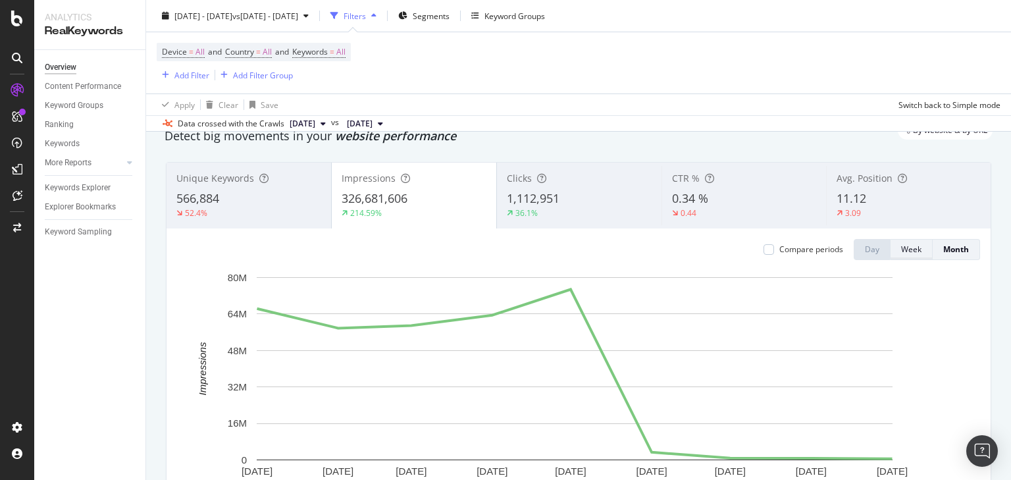
click at [913, 250] on div "Week" at bounding box center [911, 249] width 20 height 11
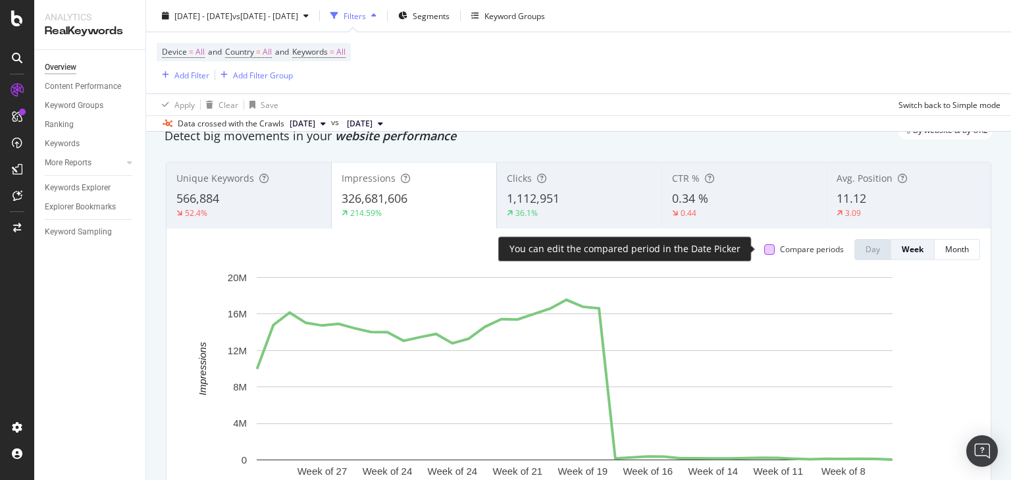
click at [764, 248] on div at bounding box center [769, 249] width 11 height 11
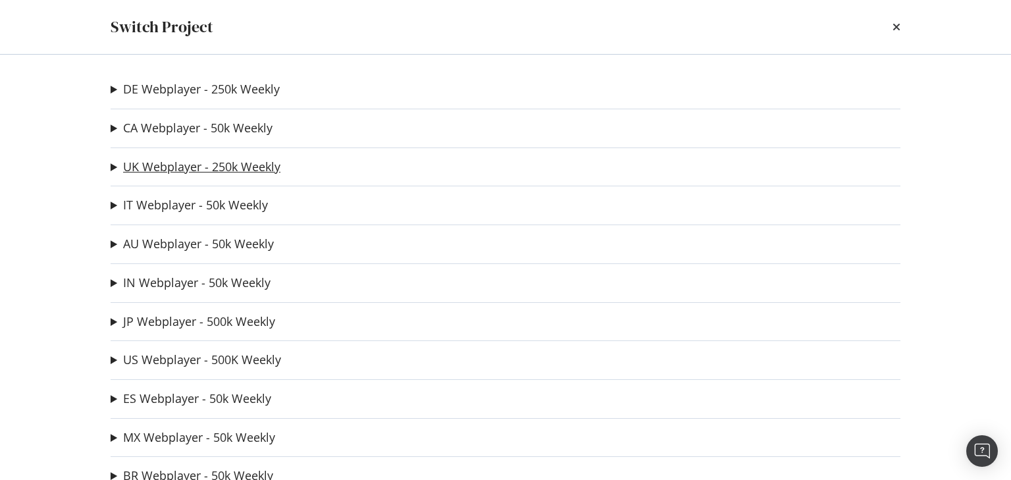
click at [155, 161] on link "UK Webplayer - 250k Weekly" at bounding box center [201, 167] width 157 height 14
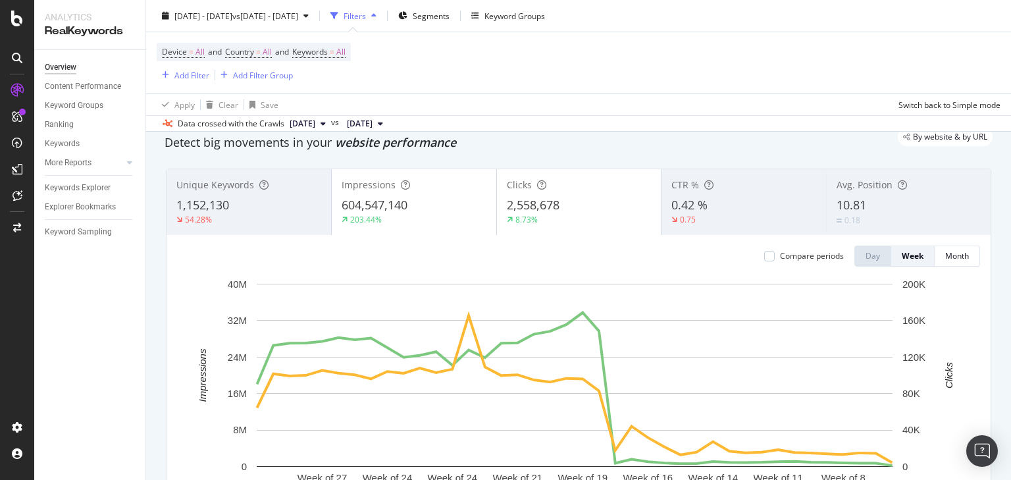
scroll to position [105, 0]
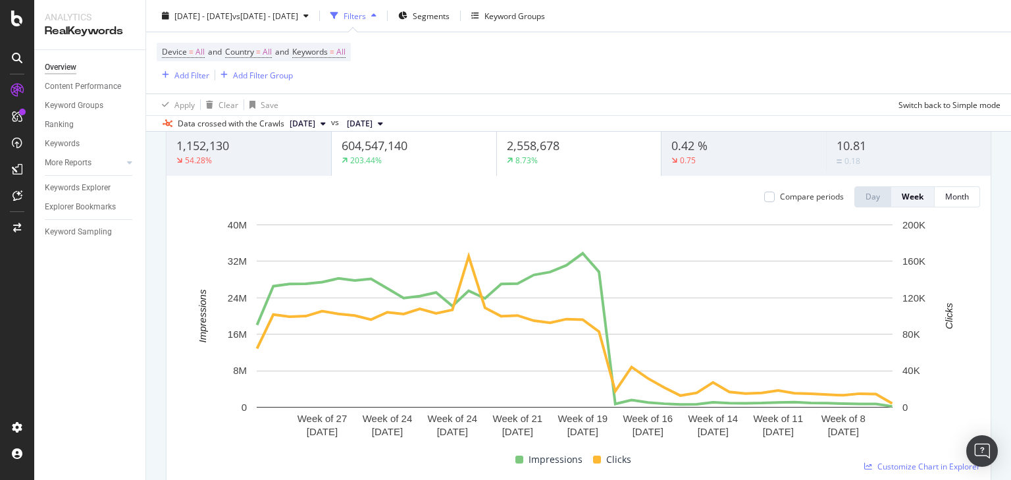
click at [564, 153] on div "2,558,678" at bounding box center [579, 146] width 145 height 17
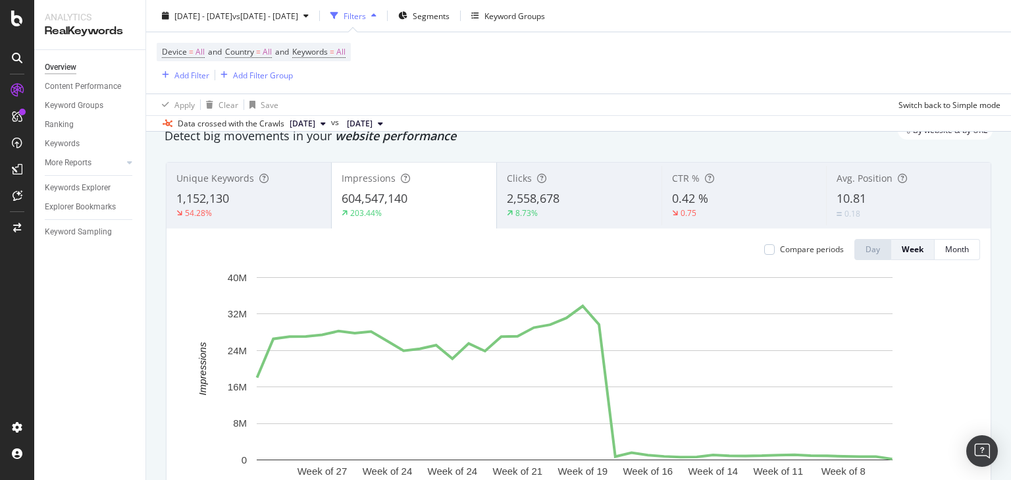
scroll to position [0, 0]
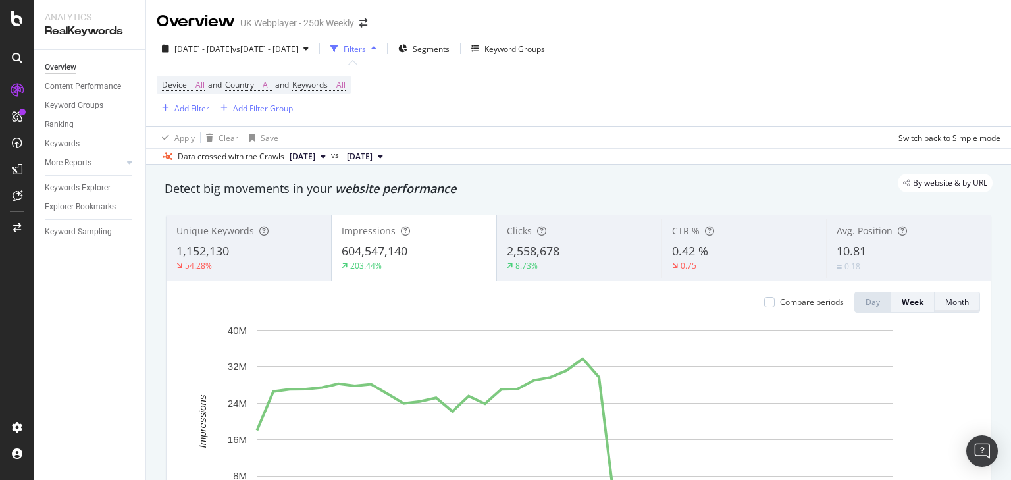
click at [945, 301] on div "Month" at bounding box center [957, 301] width 24 height 11
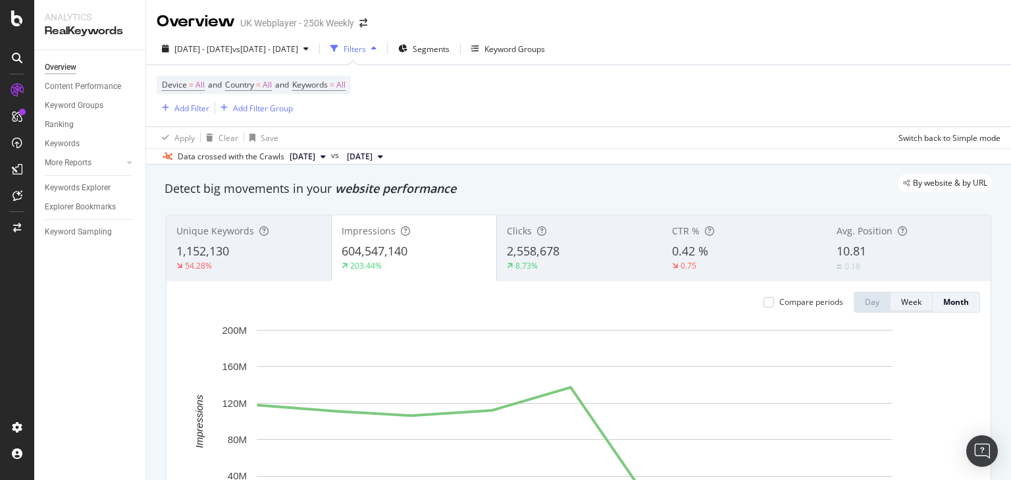
click at [904, 300] on div "Week" at bounding box center [911, 301] width 20 height 11
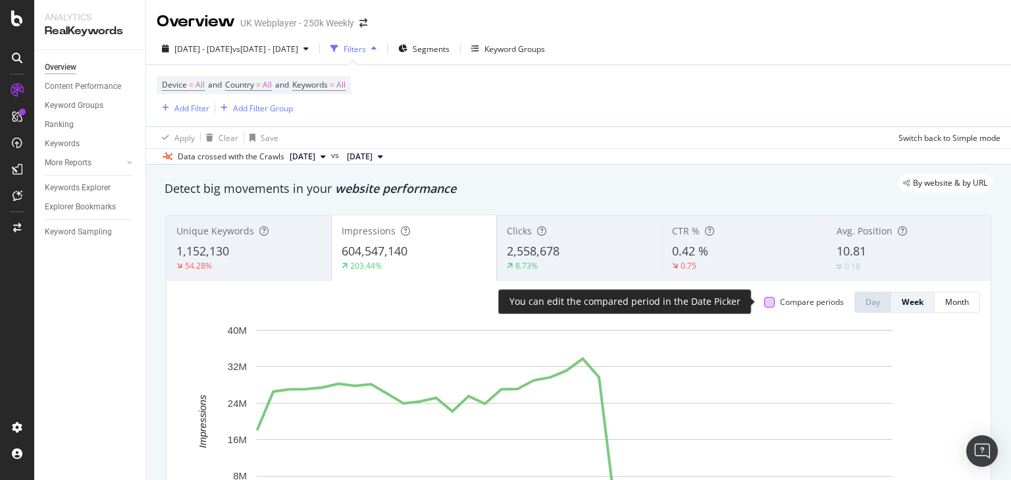
click at [764, 303] on div at bounding box center [769, 302] width 11 height 11
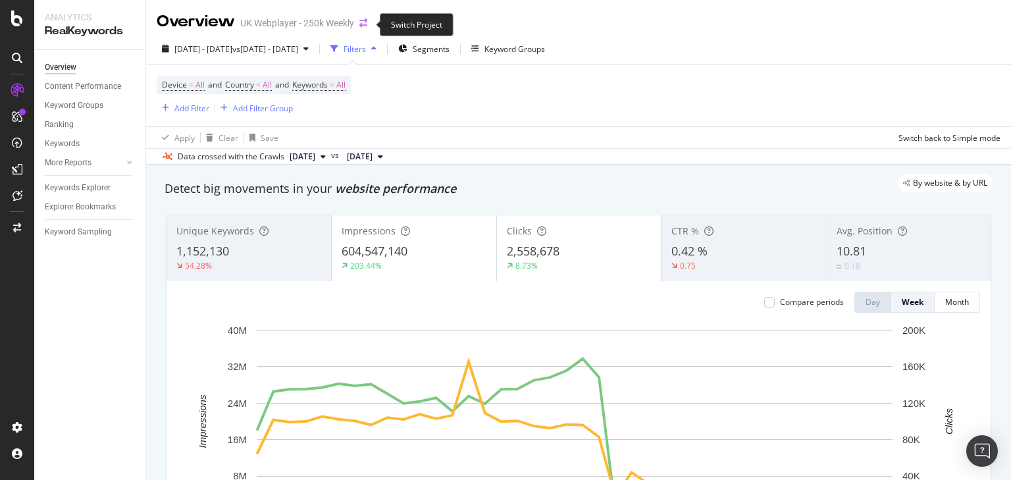
click at [367, 26] on icon "arrow-right-arrow-left" at bounding box center [363, 22] width 8 height 9
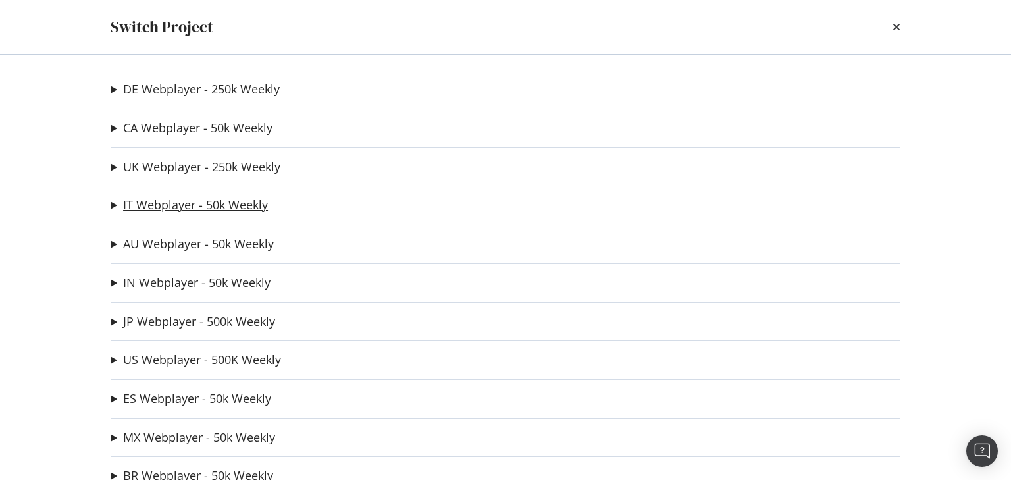
click at [209, 207] on link "IT Webplayer - 50k Weekly" at bounding box center [195, 205] width 145 height 14
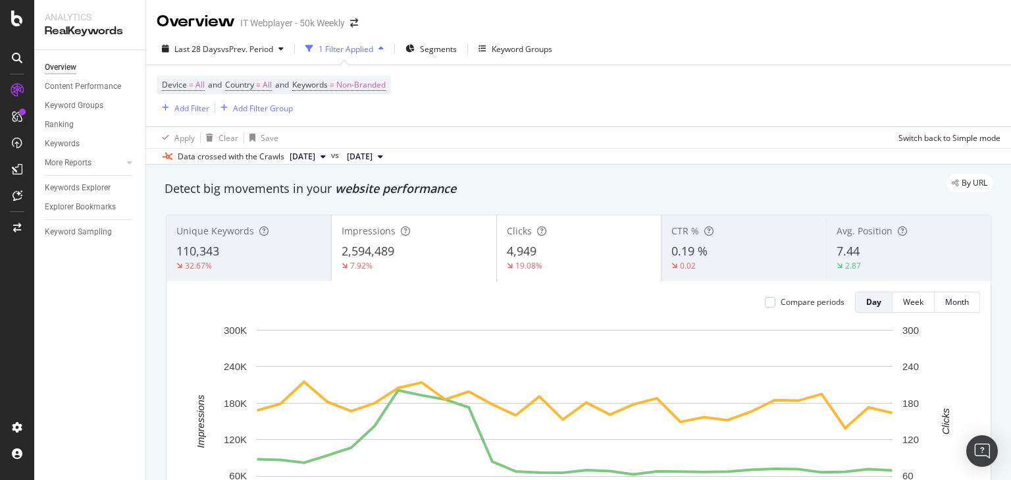
click at [539, 244] on div "4,949" at bounding box center [579, 251] width 145 height 17
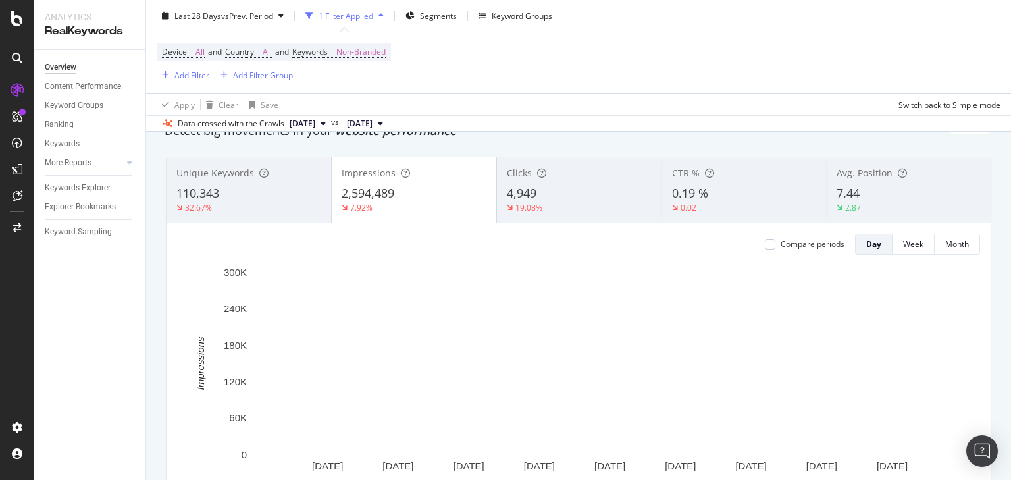
scroll to position [158, 0]
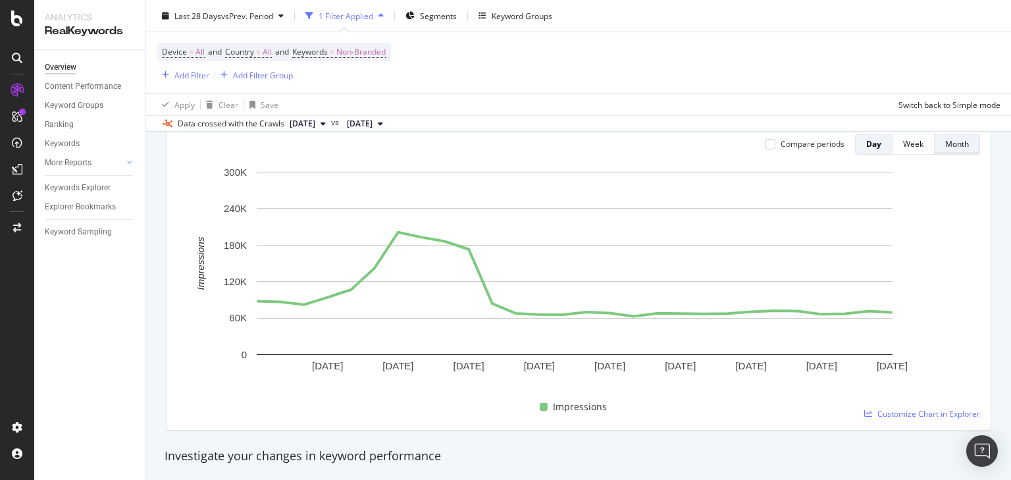
click at [954, 140] on div "Month" at bounding box center [957, 143] width 24 height 11
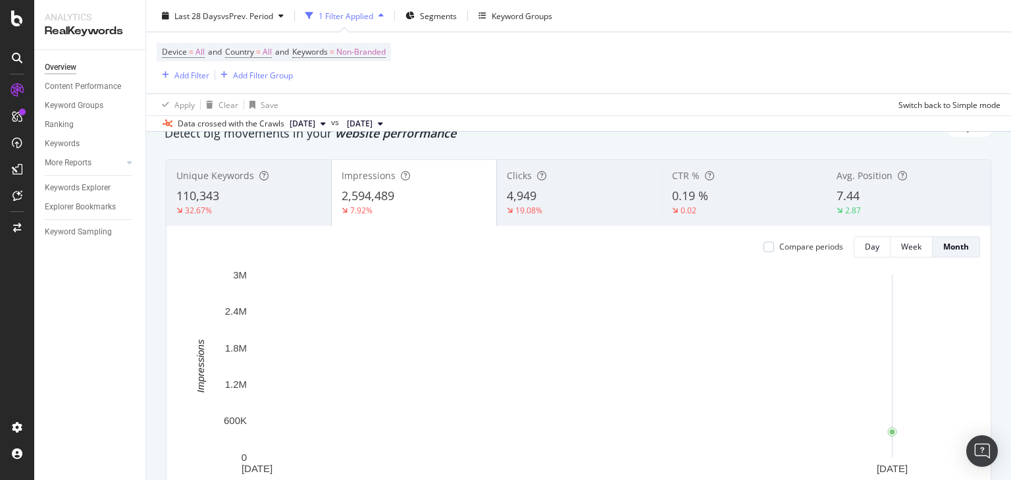
scroll to position [0, 0]
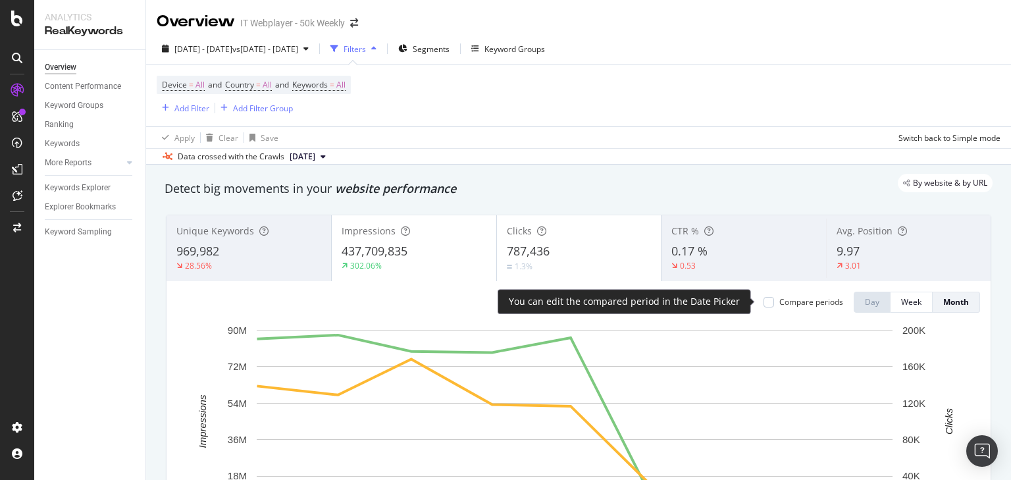
click at [755, 302] on div "Compare periods Day Week Month" at bounding box center [866, 302] width 227 height 21
click at [764, 303] on div at bounding box center [769, 302] width 11 height 11
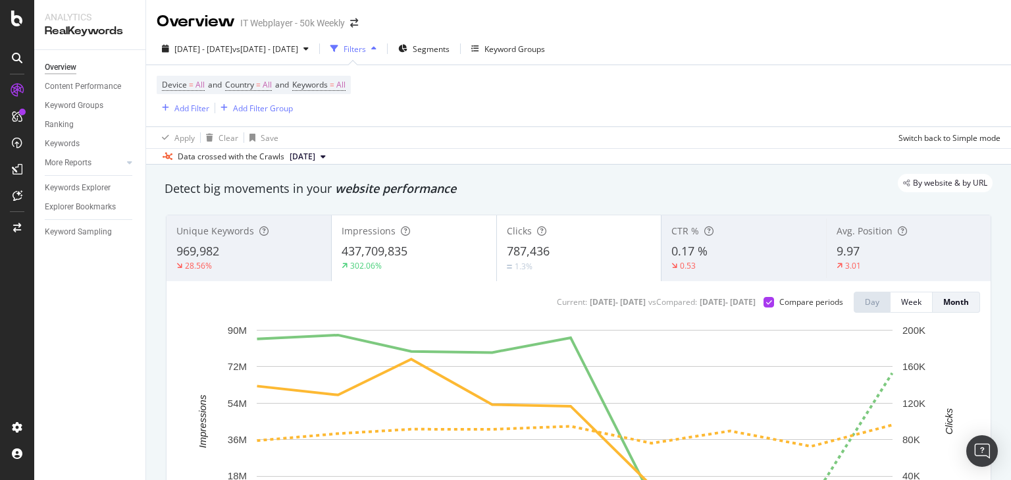
click at [585, 230] on div "Clicks" at bounding box center [579, 231] width 145 height 13
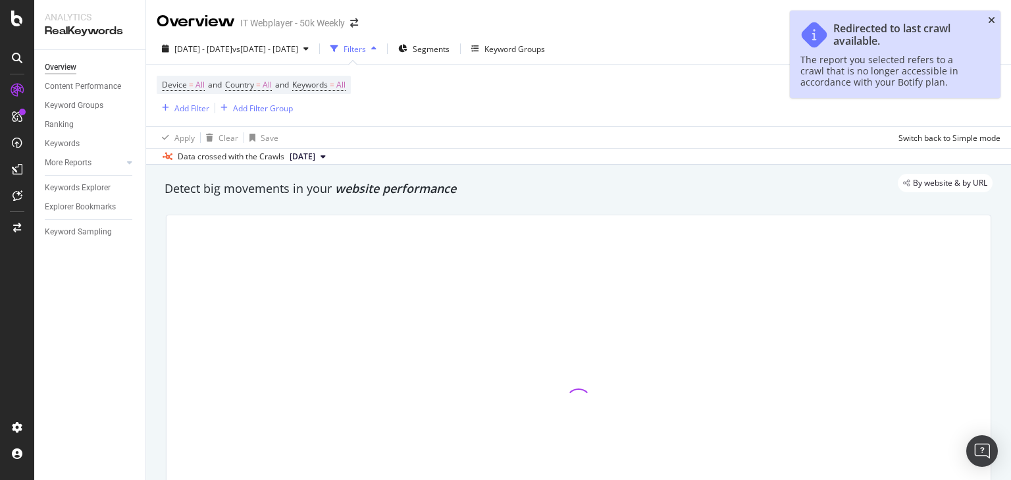
click at [992, 20] on icon "close toast" at bounding box center [991, 20] width 7 height 9
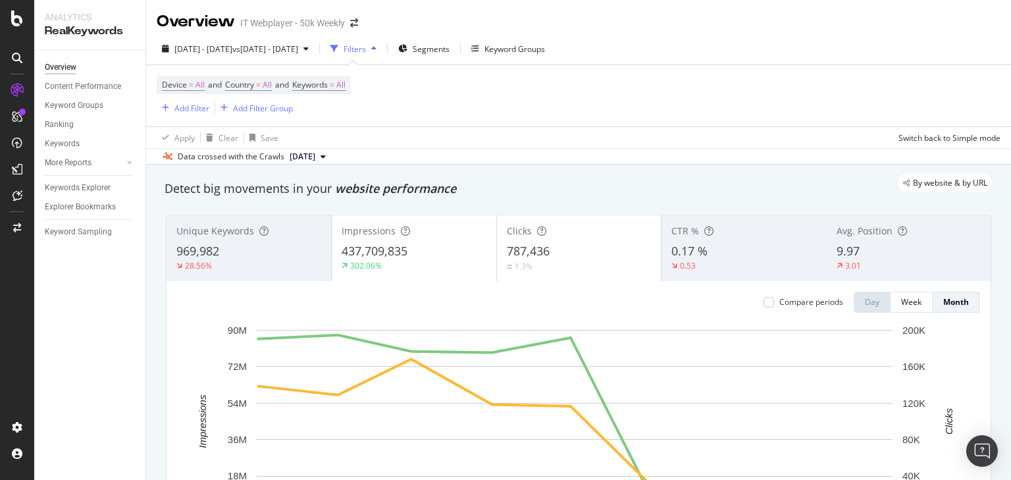
click at [566, 244] on div "787,436" at bounding box center [579, 251] width 145 height 17
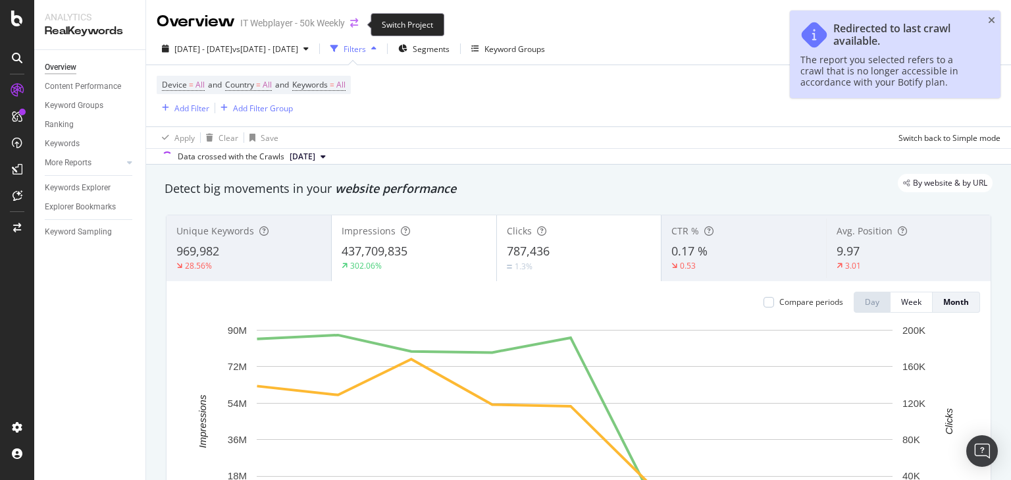
click at [358, 24] on icon "arrow-right-arrow-left" at bounding box center [354, 22] width 8 height 9
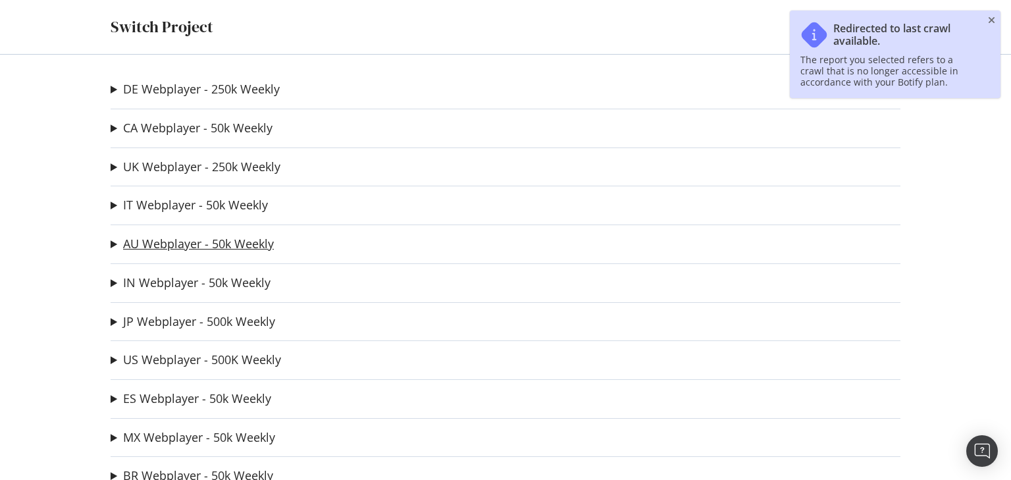
click at [203, 246] on link "AU Webplayer - 50k Weekly" at bounding box center [198, 244] width 151 height 14
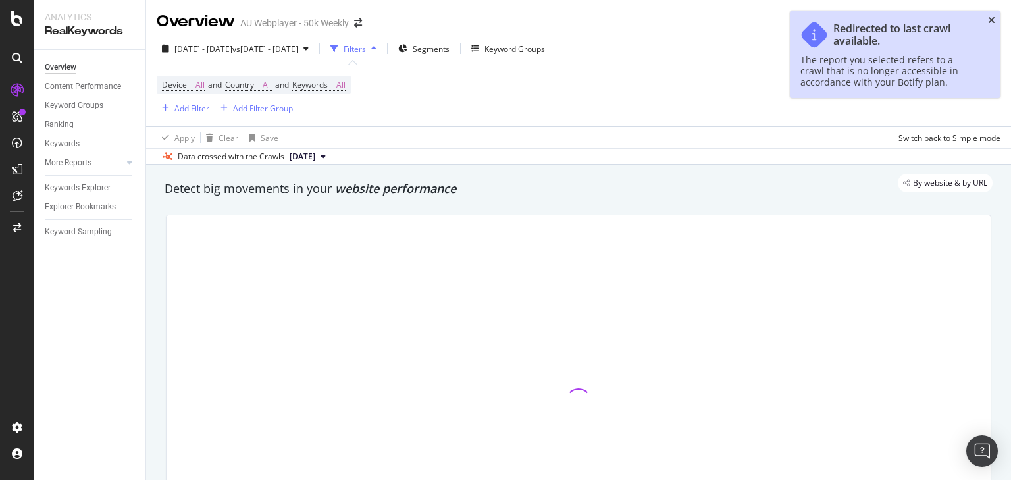
click at [990, 21] on icon "close toast" at bounding box center [991, 20] width 7 height 9
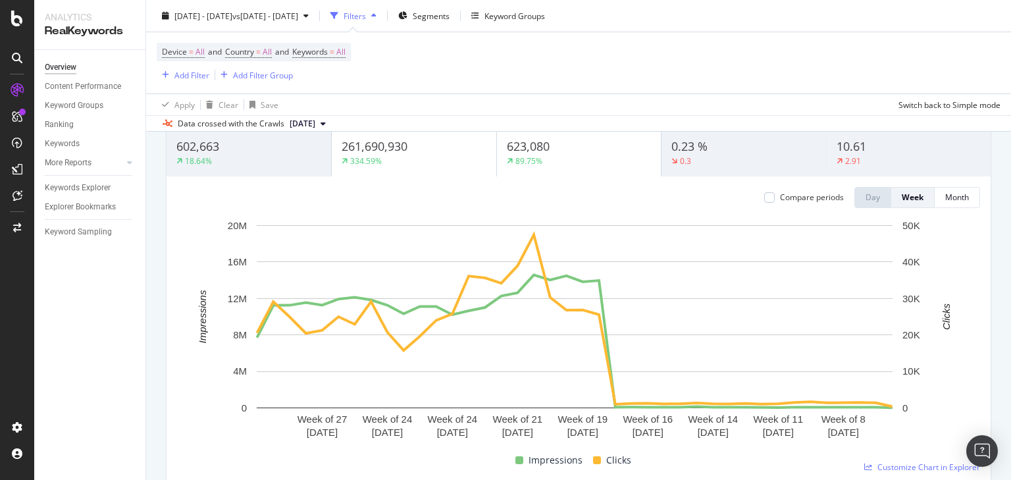
scroll to position [105, 0]
click at [621, 151] on div "623,080" at bounding box center [579, 146] width 145 height 17
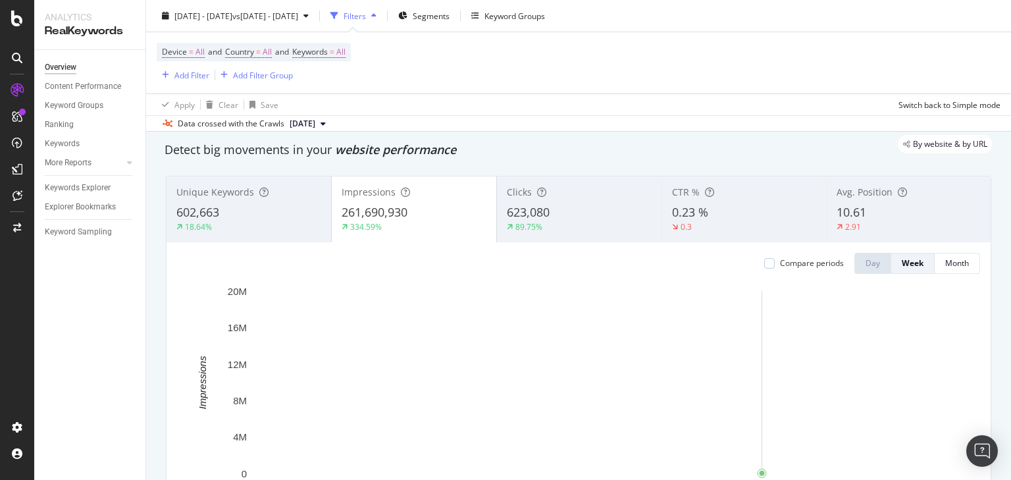
scroll to position [0, 0]
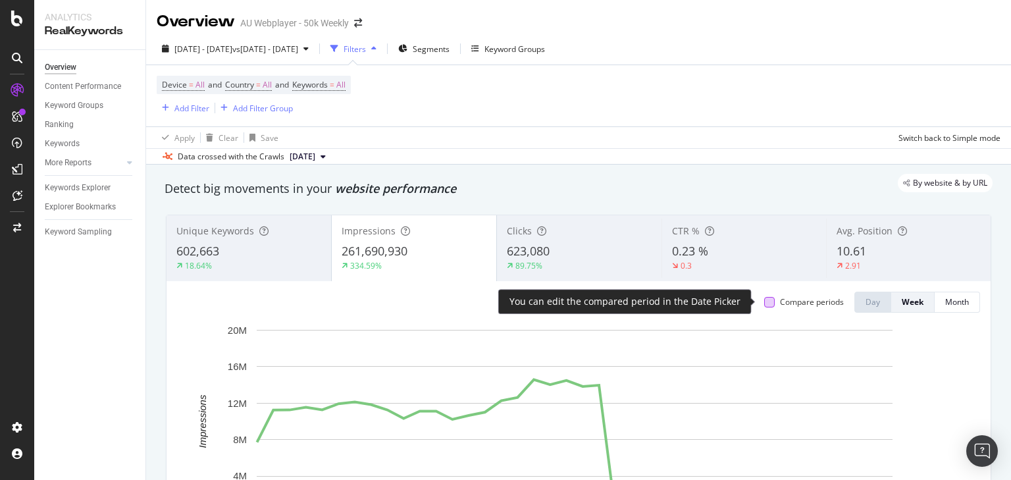
click at [765, 303] on div at bounding box center [769, 302] width 11 height 11
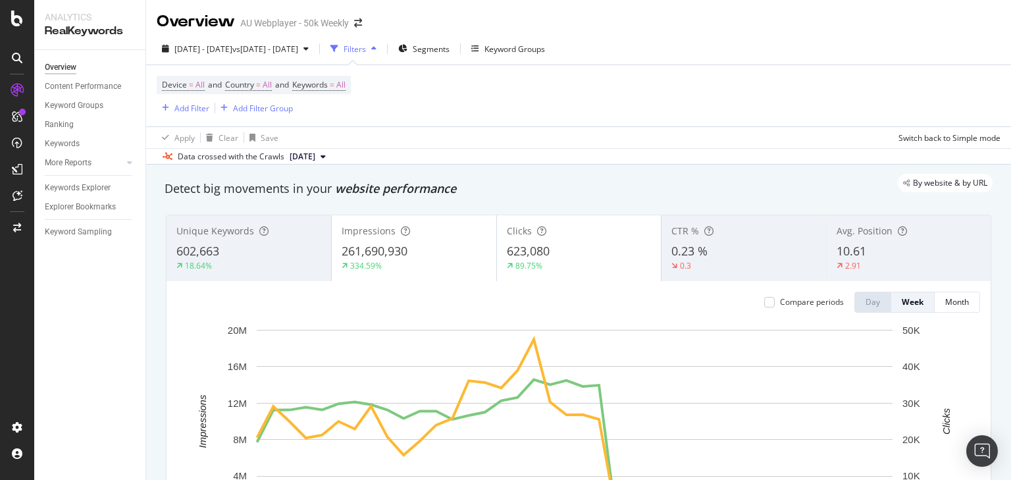
click at [573, 234] on div "Clicks" at bounding box center [579, 231] width 145 height 13
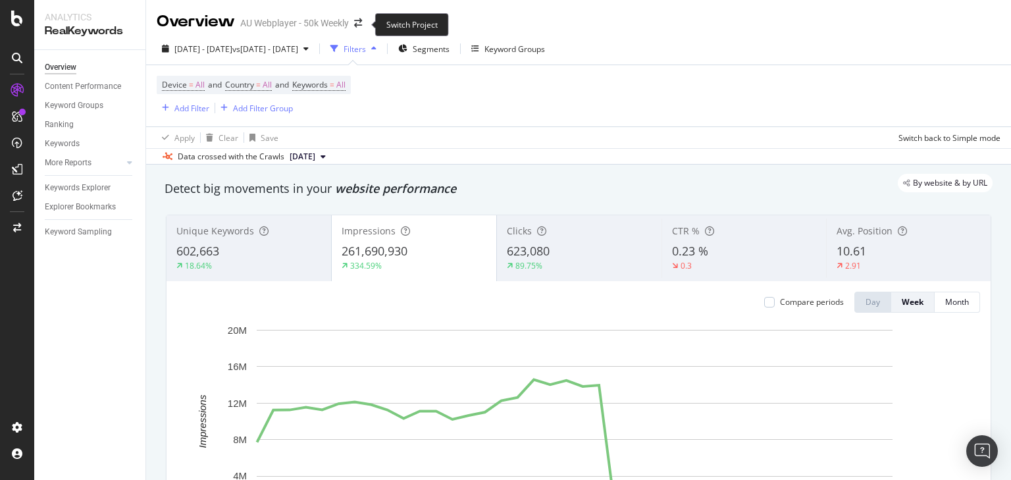
click at [354, 25] on span at bounding box center [358, 22] width 18 height 9
click at [360, 24] on icon "arrow-right-arrow-left" at bounding box center [358, 22] width 8 height 9
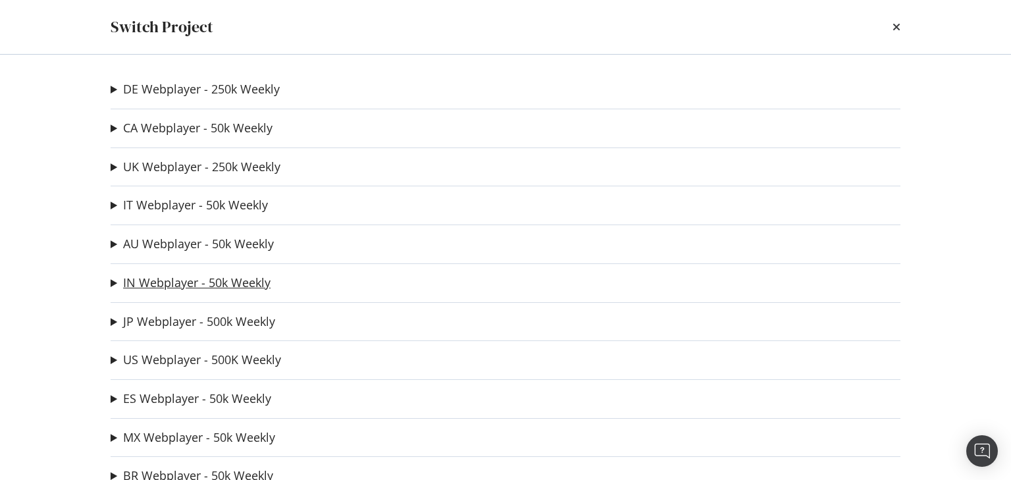
click at [163, 276] on link "IN Webplayer - 50k Weekly" at bounding box center [196, 283] width 147 height 14
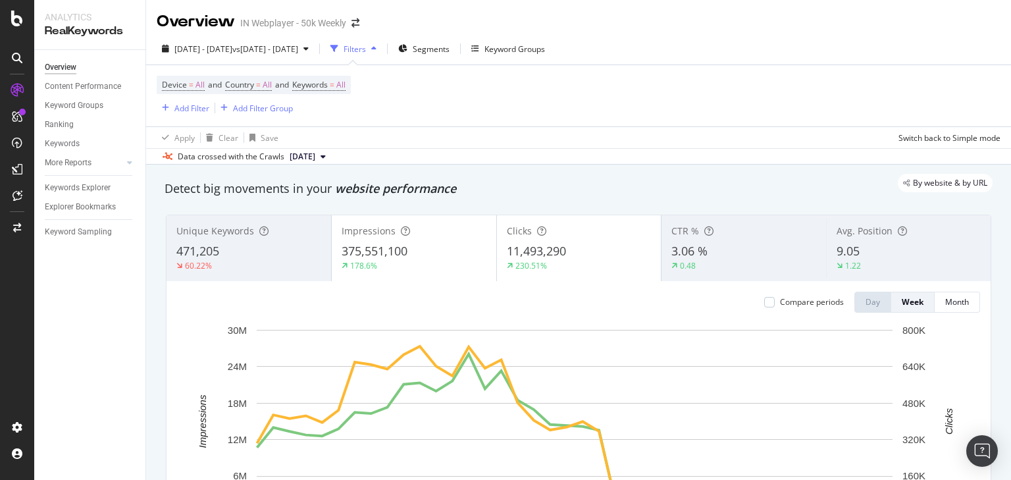
click at [622, 237] on div "Clicks" at bounding box center [579, 231] width 145 height 13
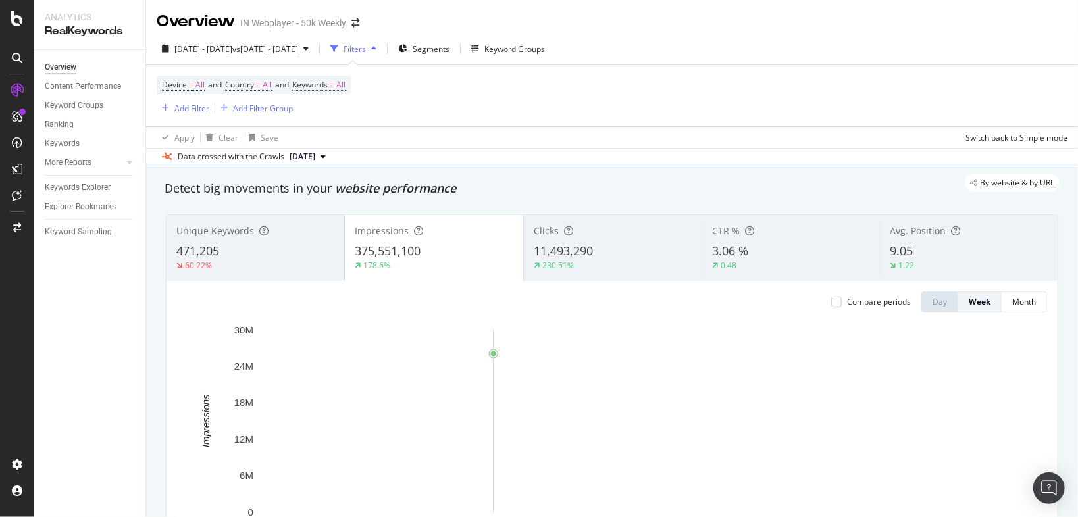
scroll to position [105, 0]
